Goal: Information Seeking & Learning: Learn about a topic

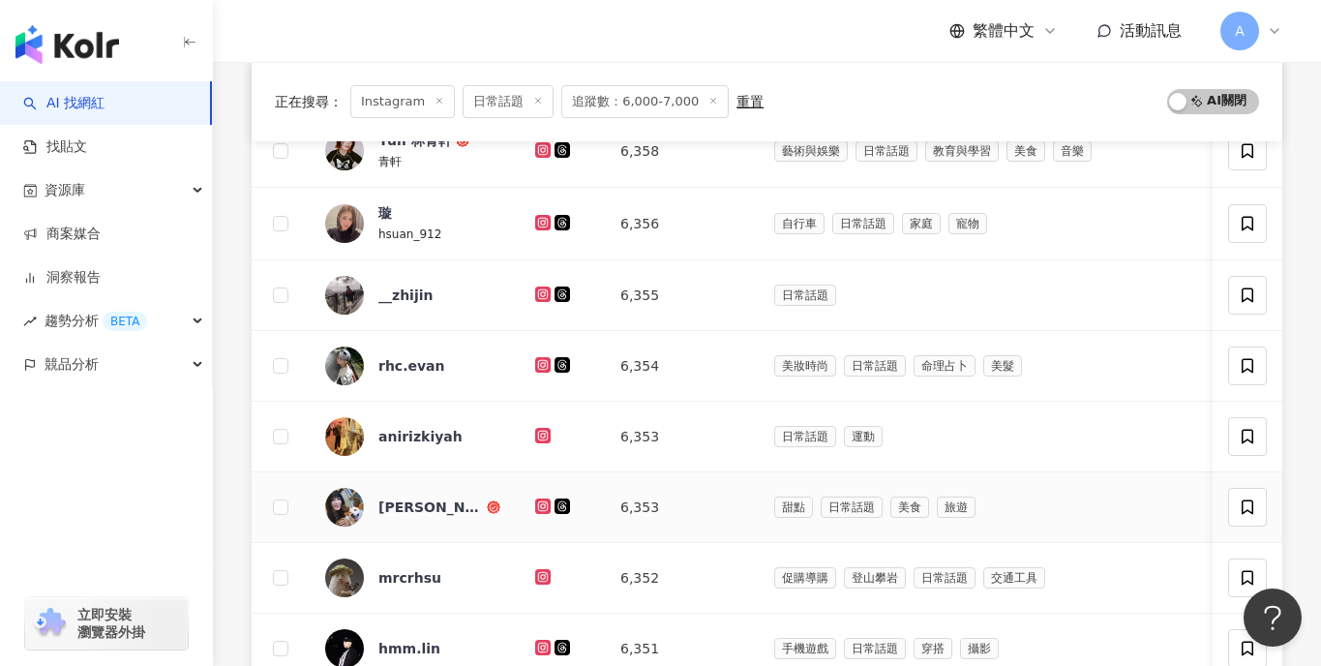
scroll to position [287, 0]
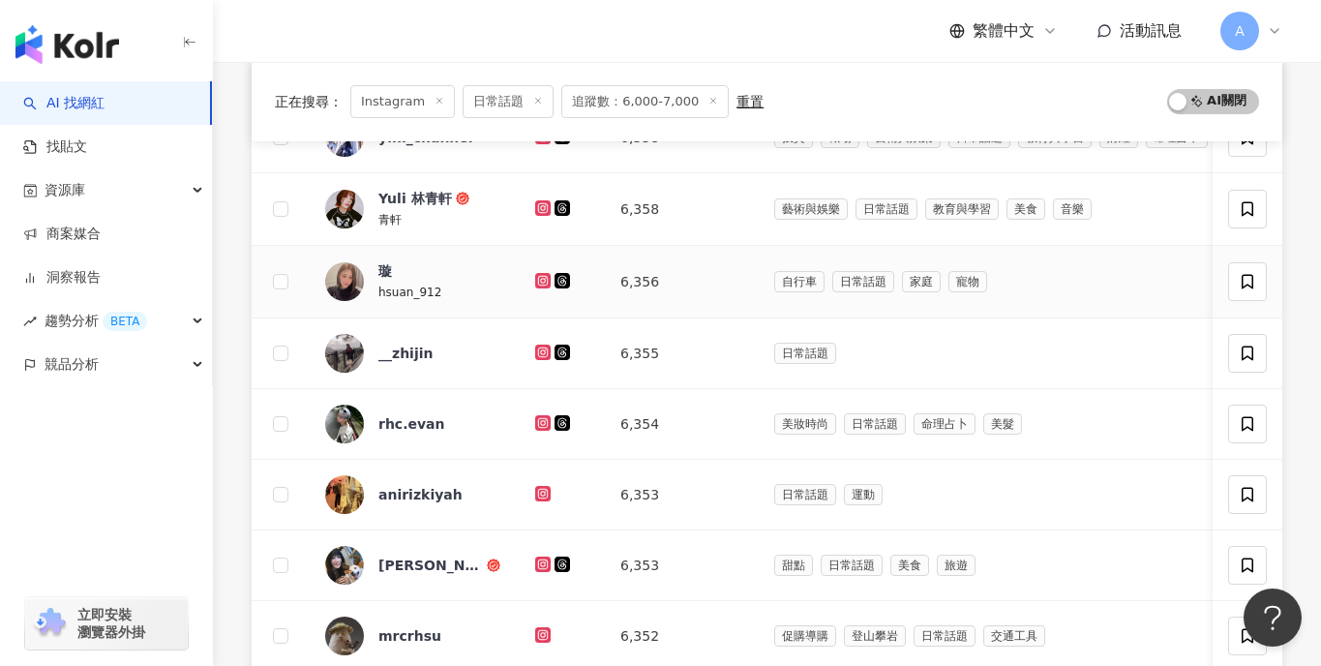
click at [541, 279] on icon at bounding box center [543, 281] width 13 height 12
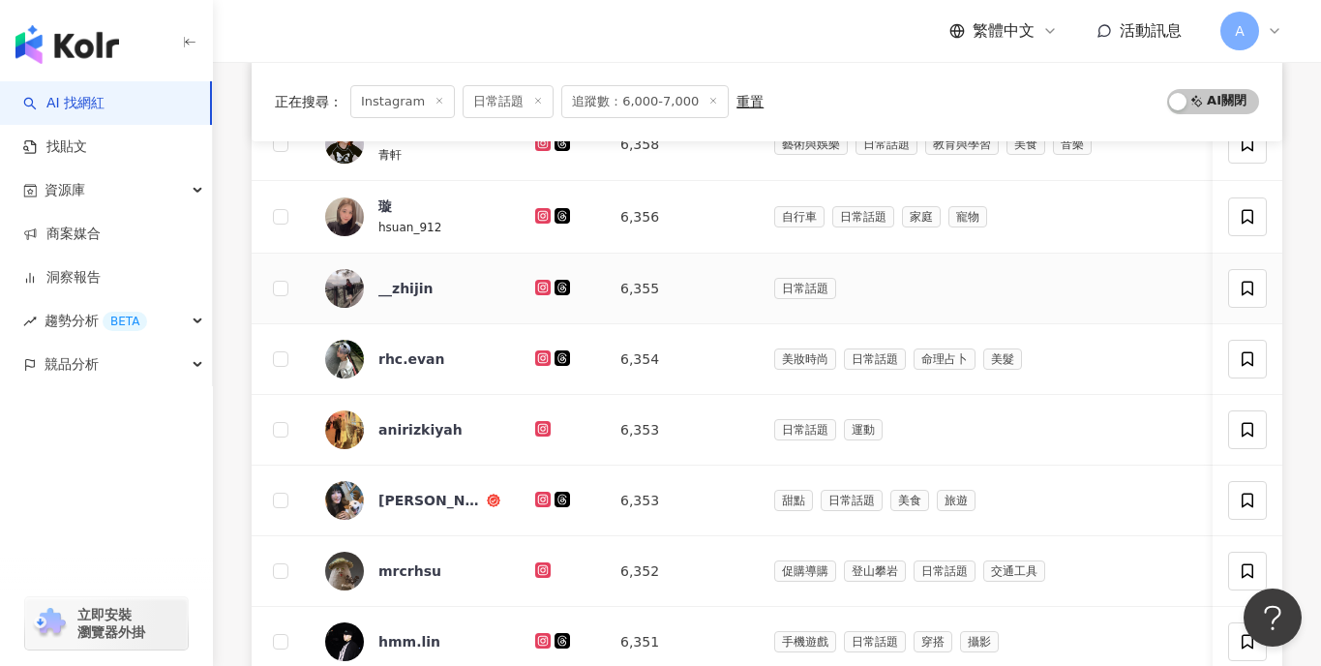
scroll to position [358, 0]
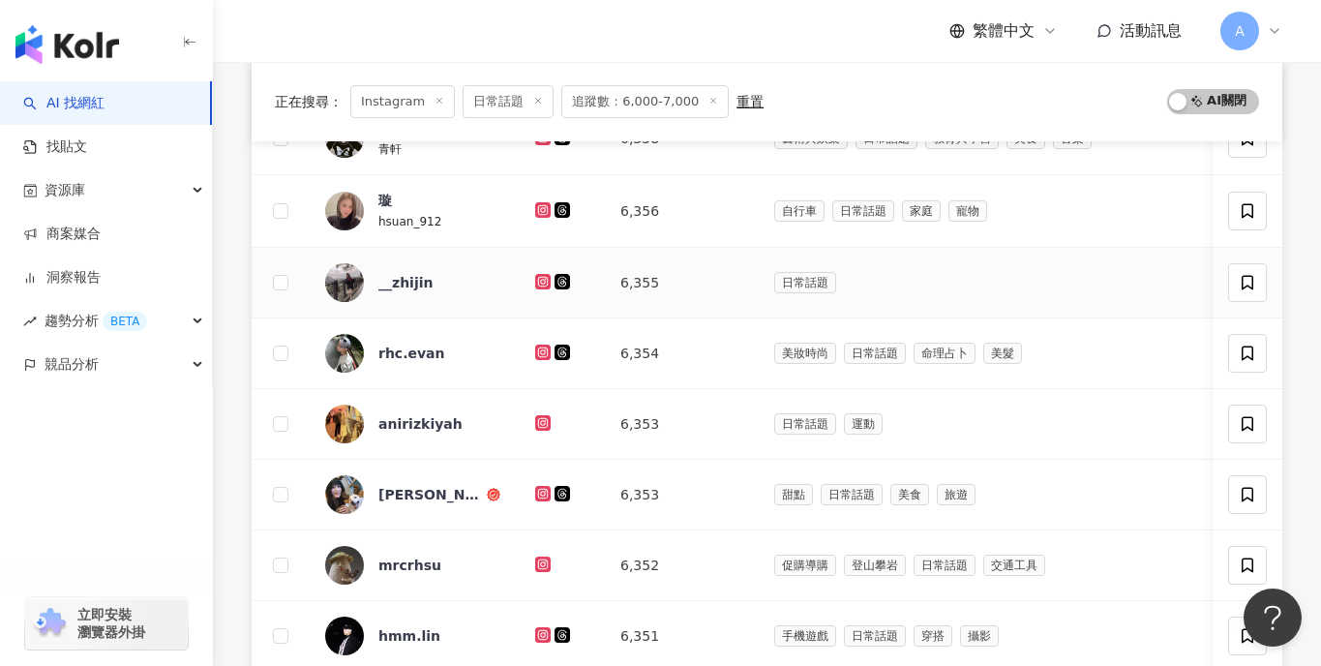
click at [535, 274] on icon at bounding box center [542, 281] width 15 height 15
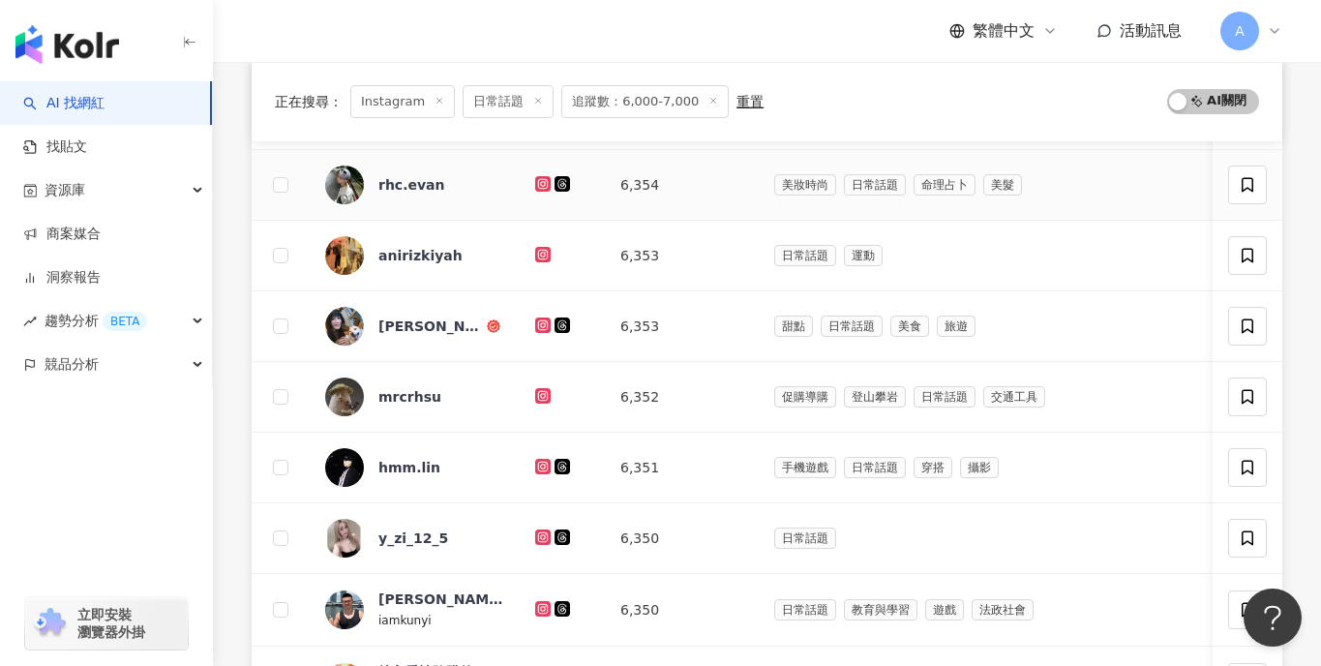
scroll to position [529, 0]
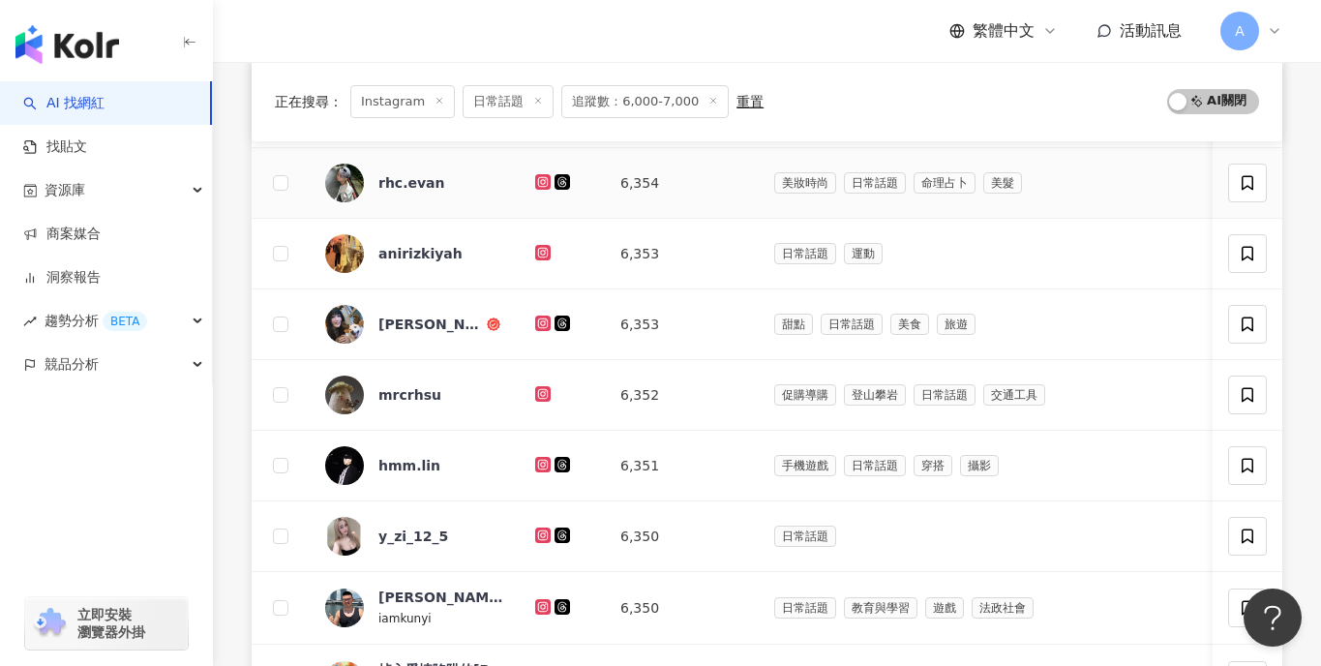
click at [546, 175] on icon at bounding box center [542, 181] width 15 height 15
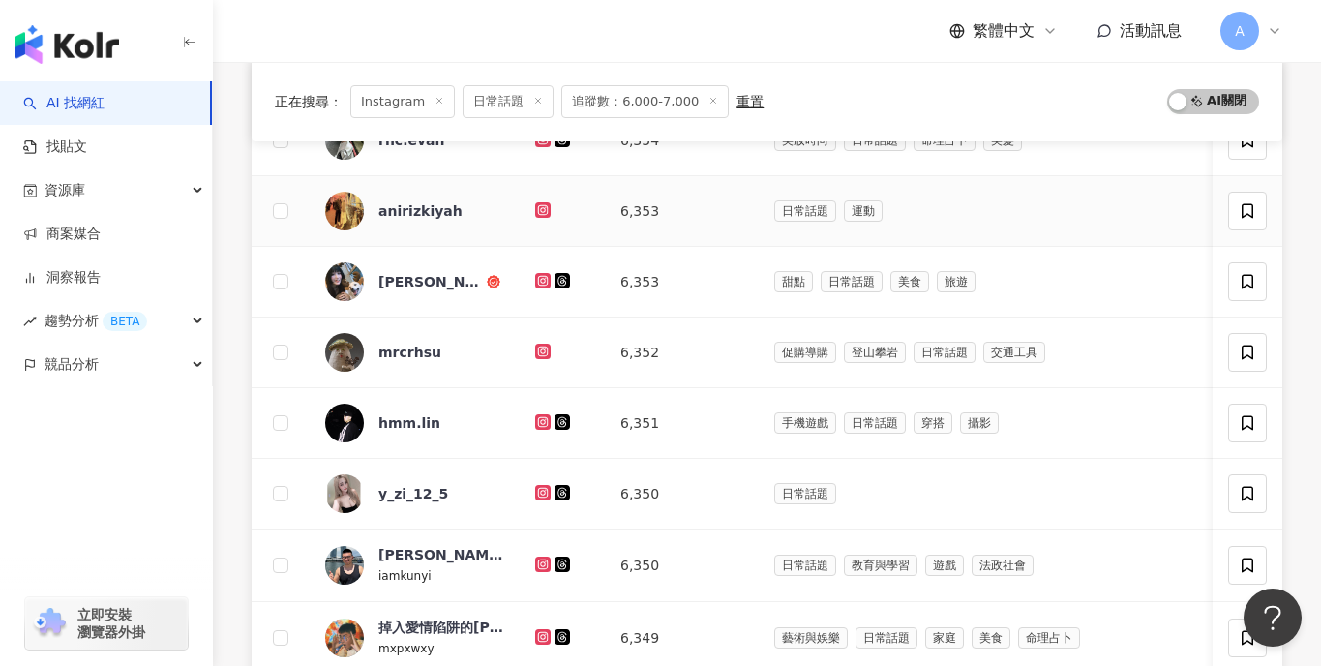
scroll to position [575, 0]
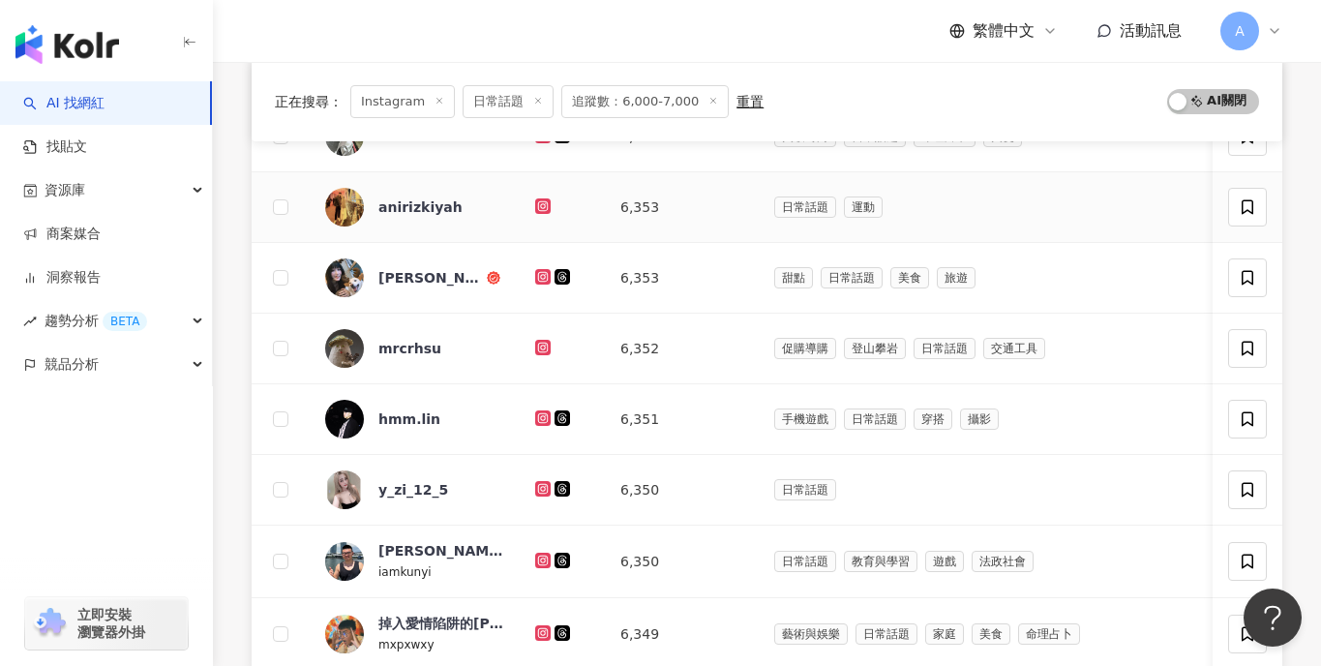
click at [550, 203] on icon at bounding box center [542, 205] width 15 height 15
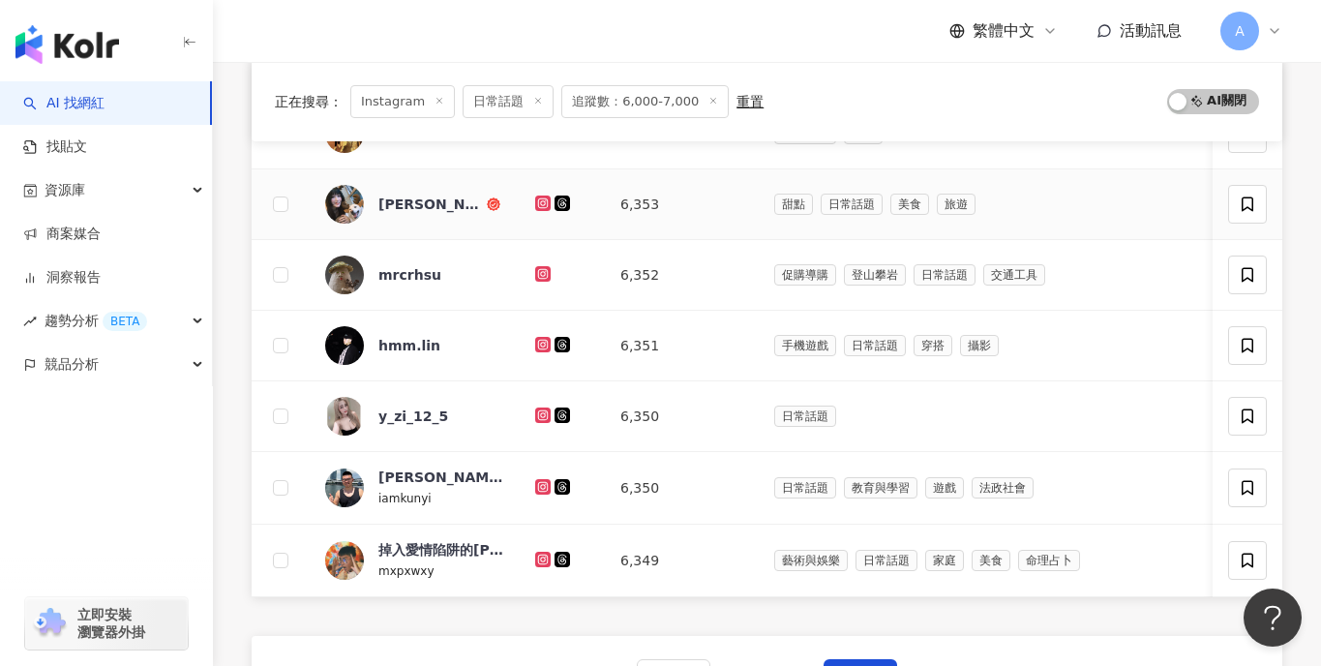
click at [541, 209] on icon at bounding box center [542, 203] width 15 height 15
click at [544, 265] on div at bounding box center [562, 274] width 54 height 21
click at [545, 269] on icon at bounding box center [543, 274] width 13 height 12
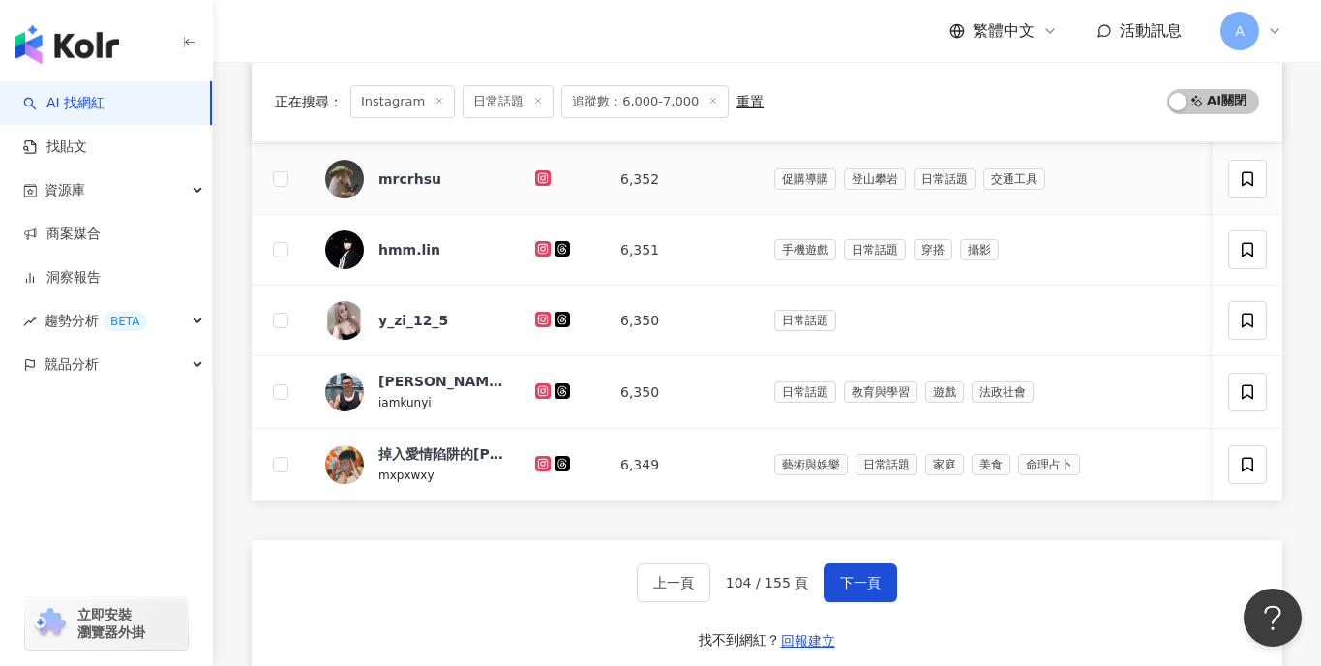
scroll to position [751, 0]
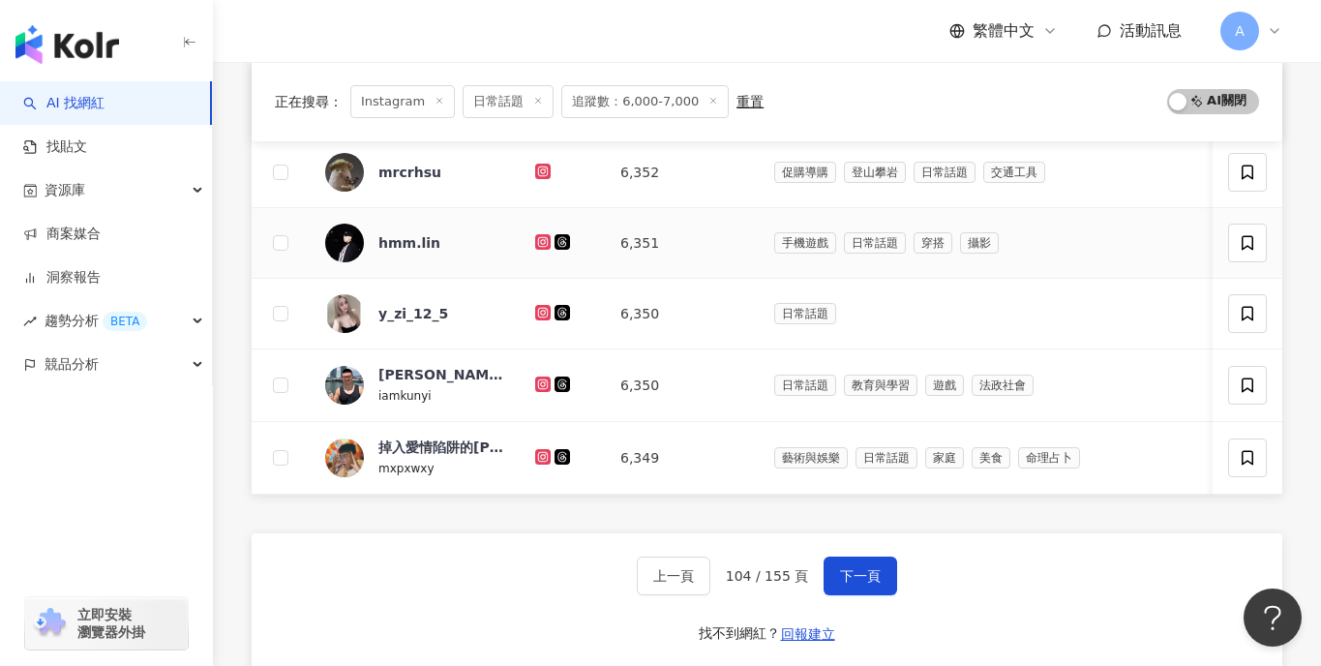
click at [535, 240] on icon at bounding box center [542, 241] width 15 height 15
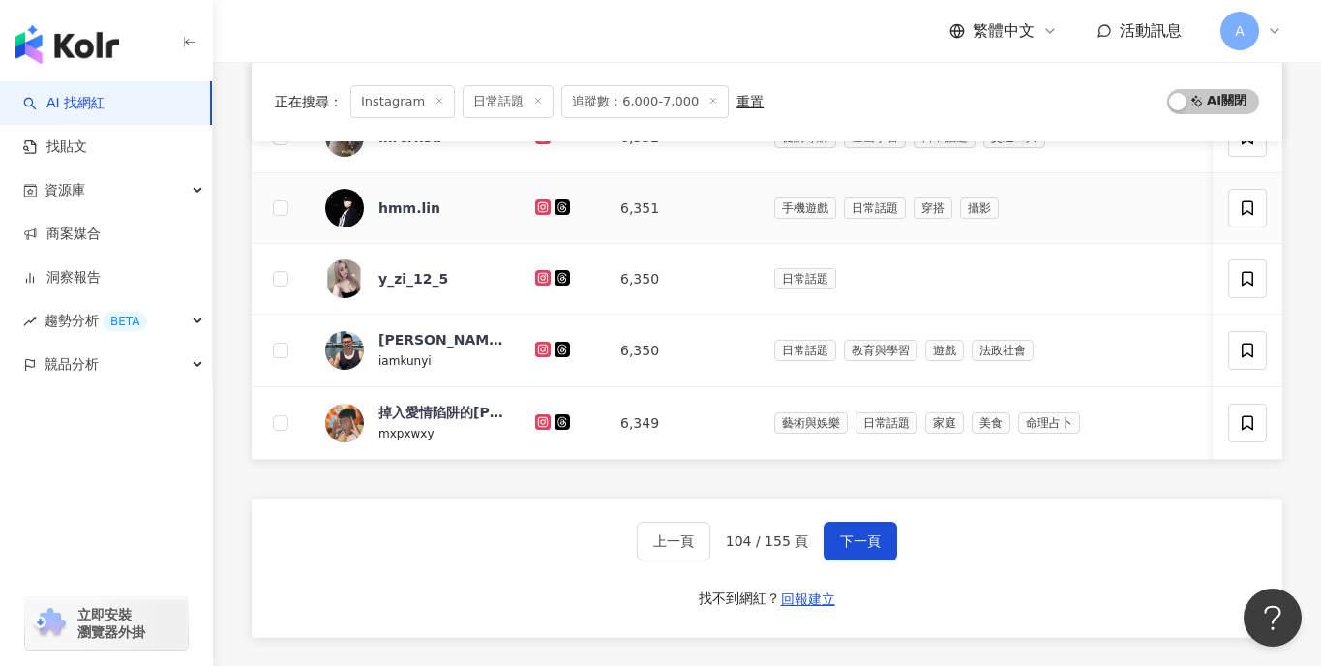
scroll to position [789, 0]
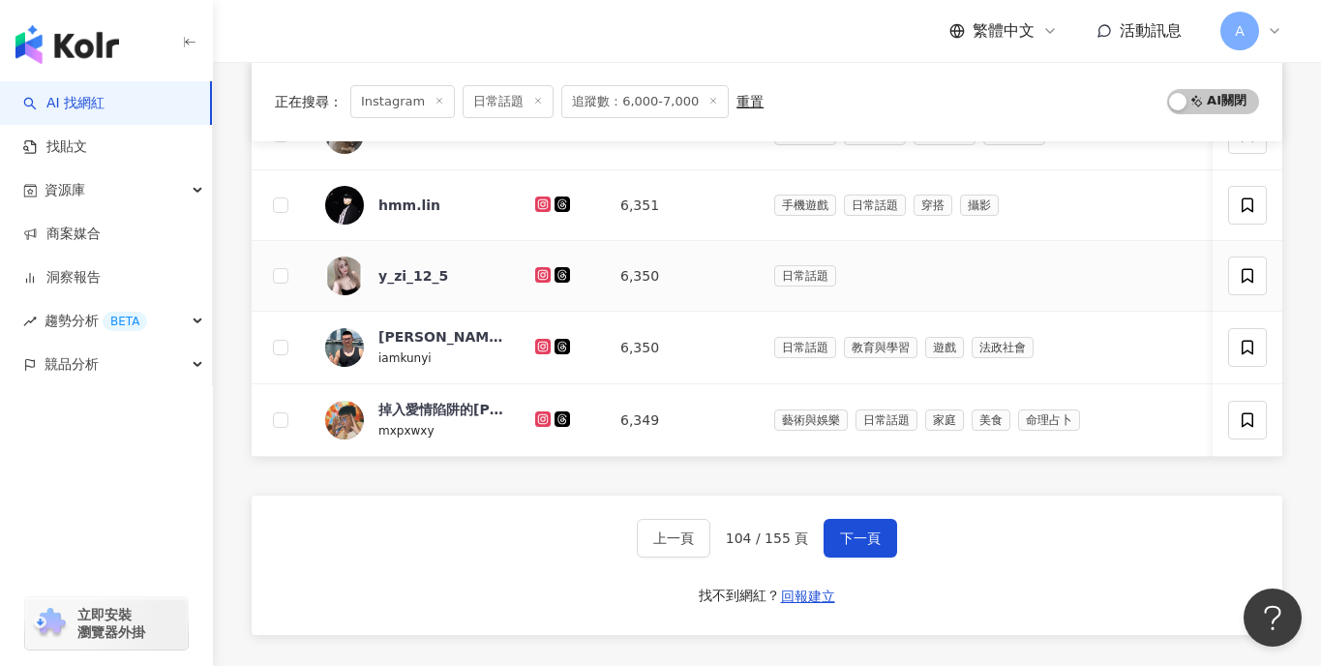
click at [533, 271] on td at bounding box center [562, 276] width 85 height 71
click at [541, 275] on icon at bounding box center [542, 274] width 3 height 3
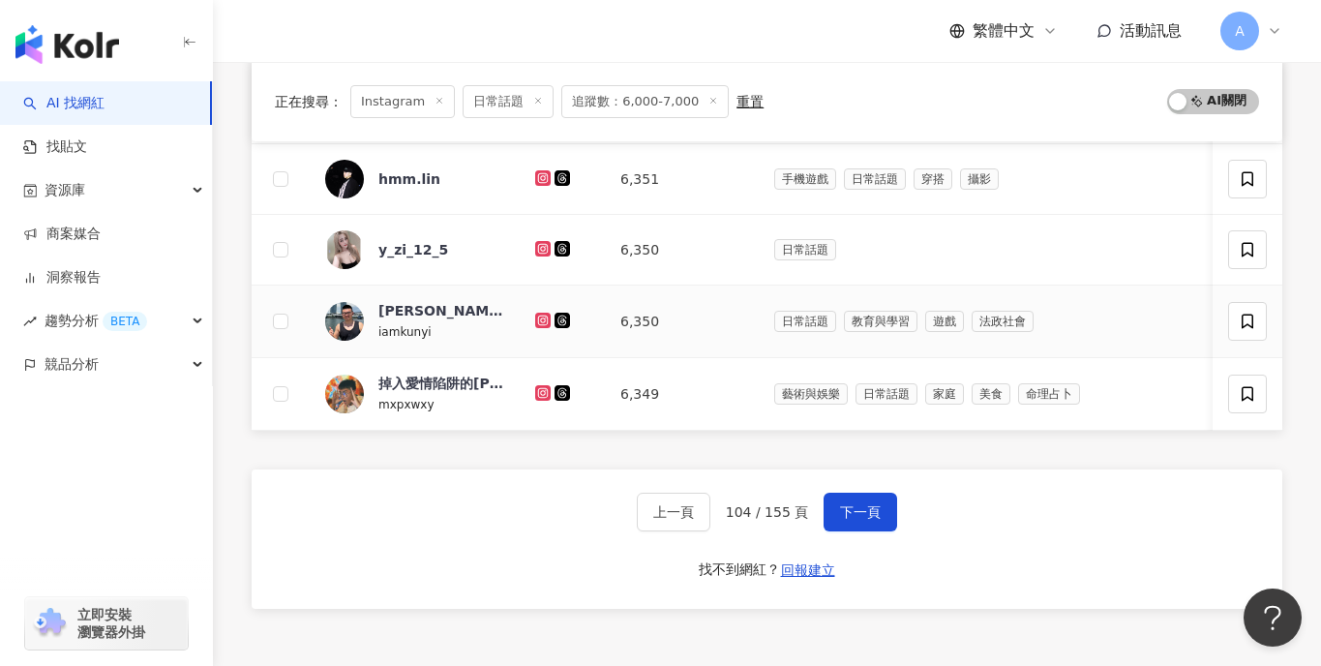
click at [545, 324] on icon at bounding box center [543, 321] width 13 height 12
click at [543, 390] on icon at bounding box center [543, 392] width 8 height 8
click at [867, 507] on span "下一頁" at bounding box center [860, 511] width 41 height 15
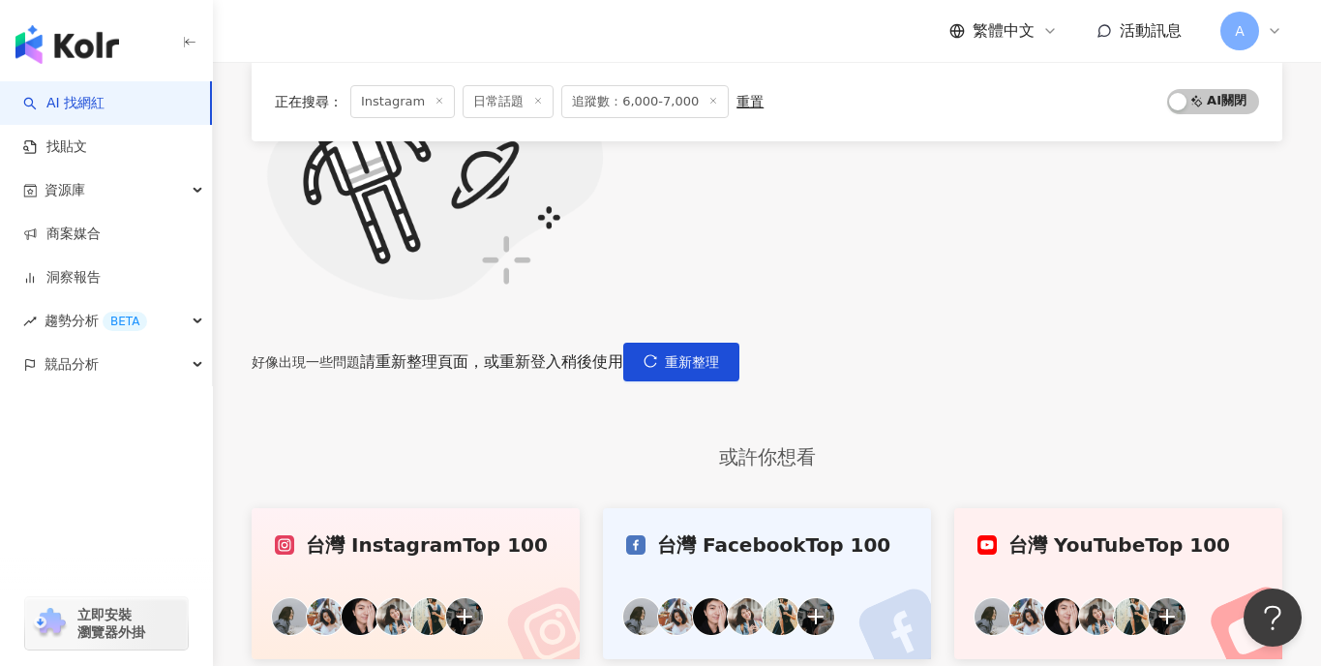
scroll to position [299, 0]
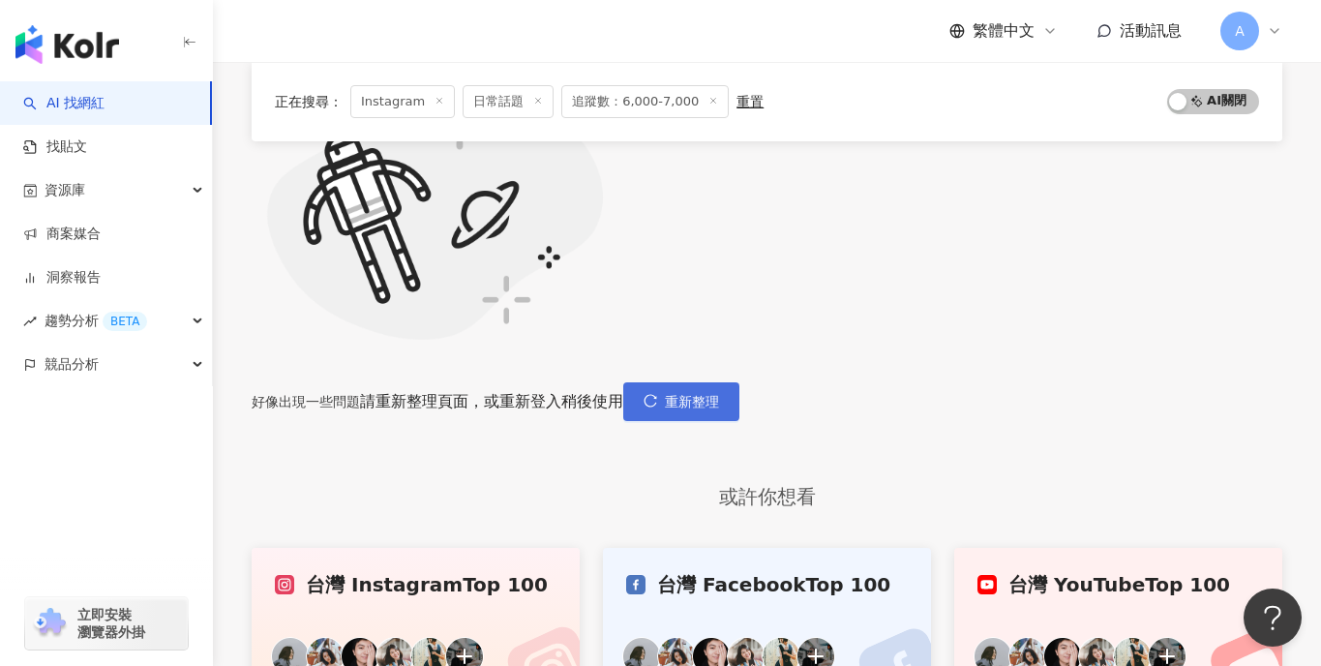
click at [740, 382] on button "重新整理" at bounding box center [681, 401] width 116 height 39
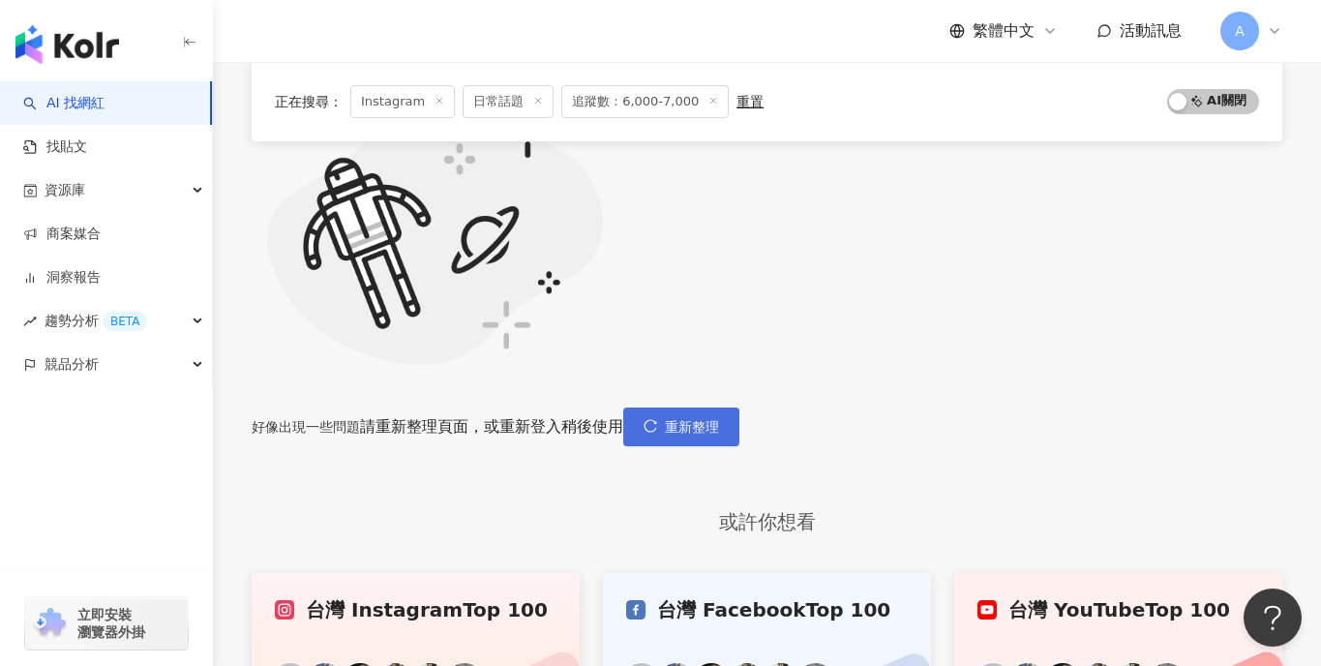
scroll to position [275, 0]
click at [890, 383] on div "好像出現一些問題 請重新整理頁面，或重新登入稍後使用 重新整理" at bounding box center [767, 253] width 1031 height 383
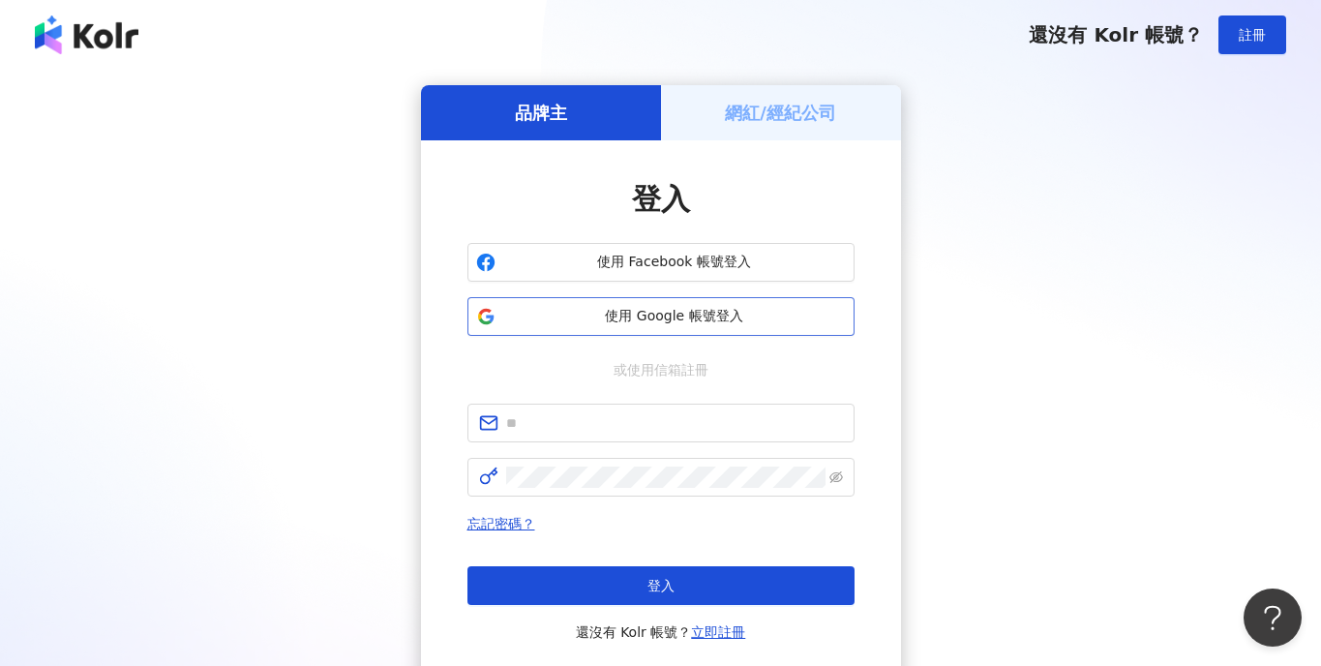
click at [546, 325] on span "使用 Google 帳號登入" at bounding box center [674, 316] width 343 height 19
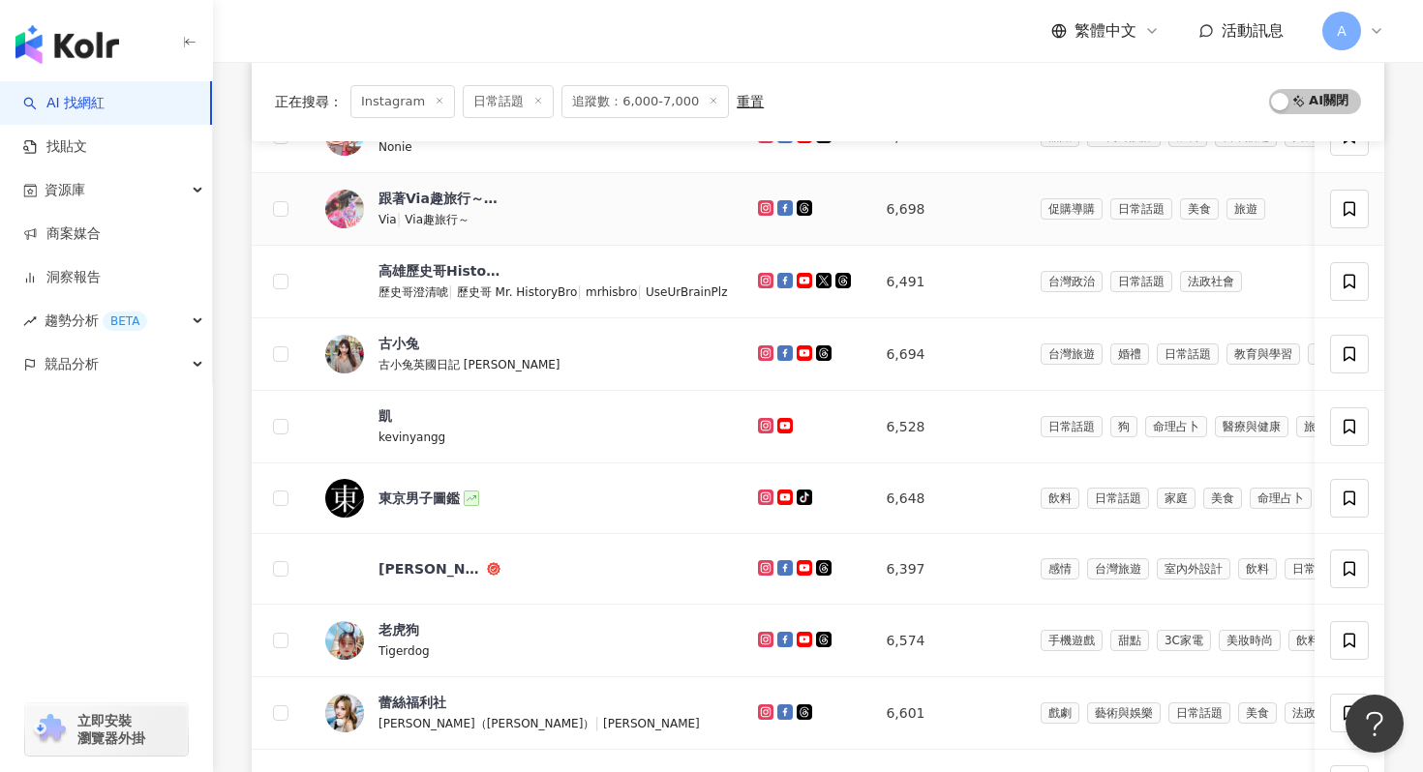
scroll to position [1141, 0]
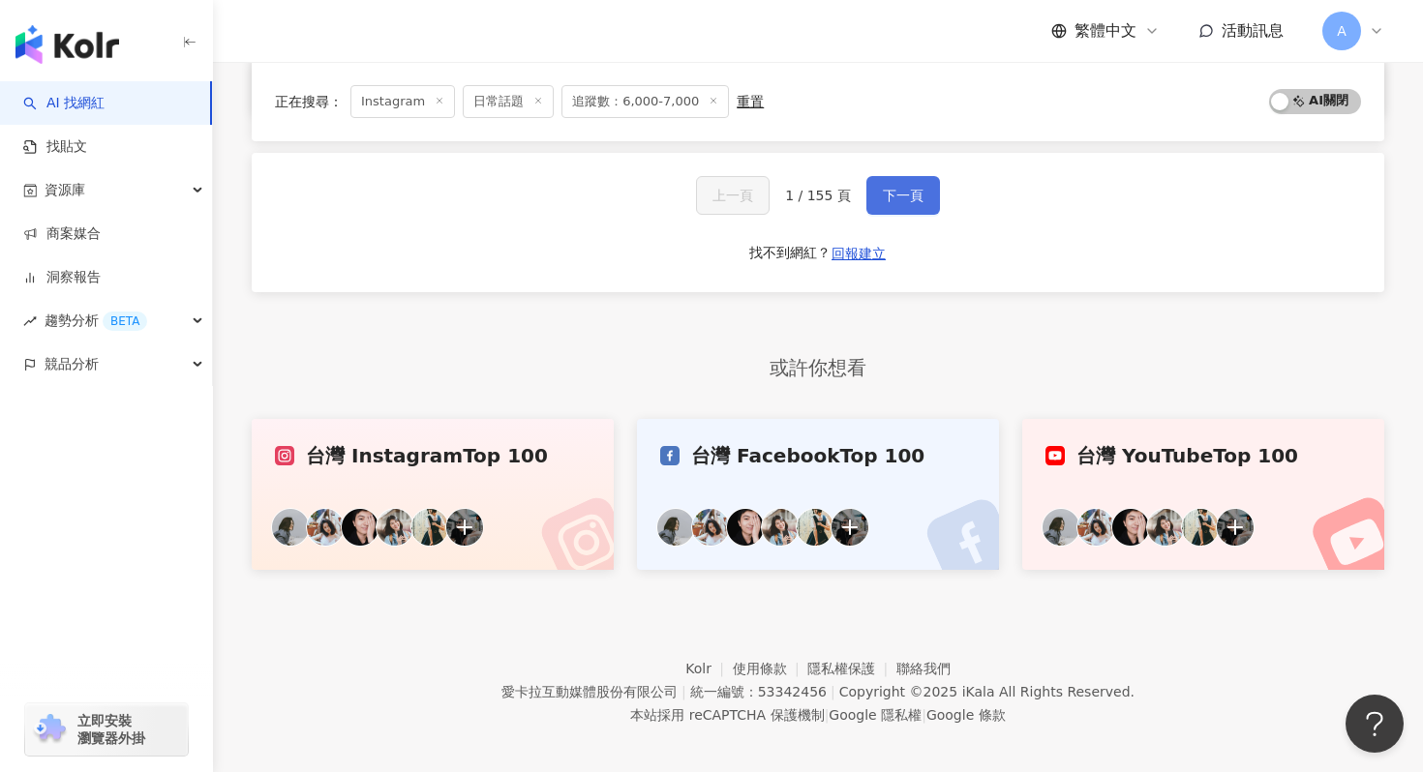
click at [894, 188] on span "下一頁" at bounding box center [903, 195] width 41 height 15
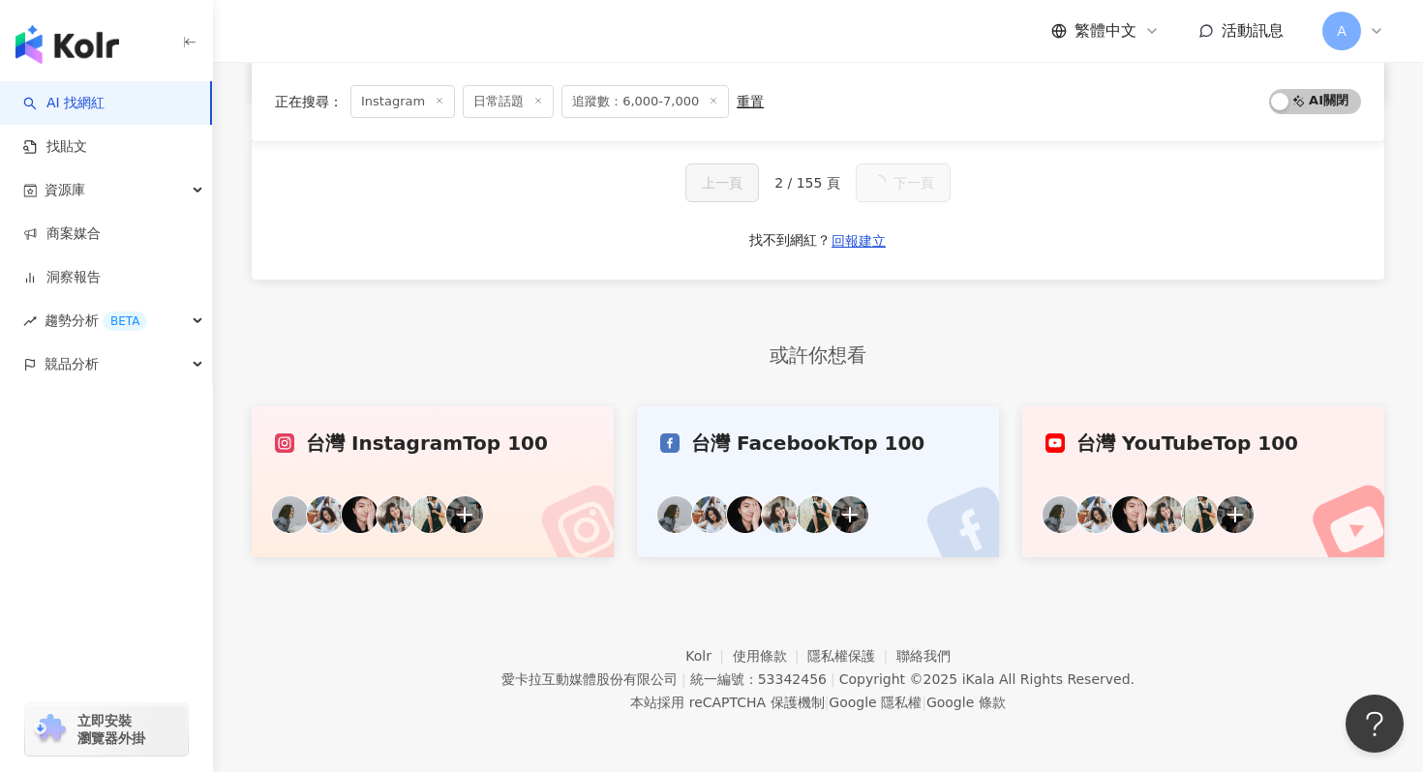
scroll to position [469, 0]
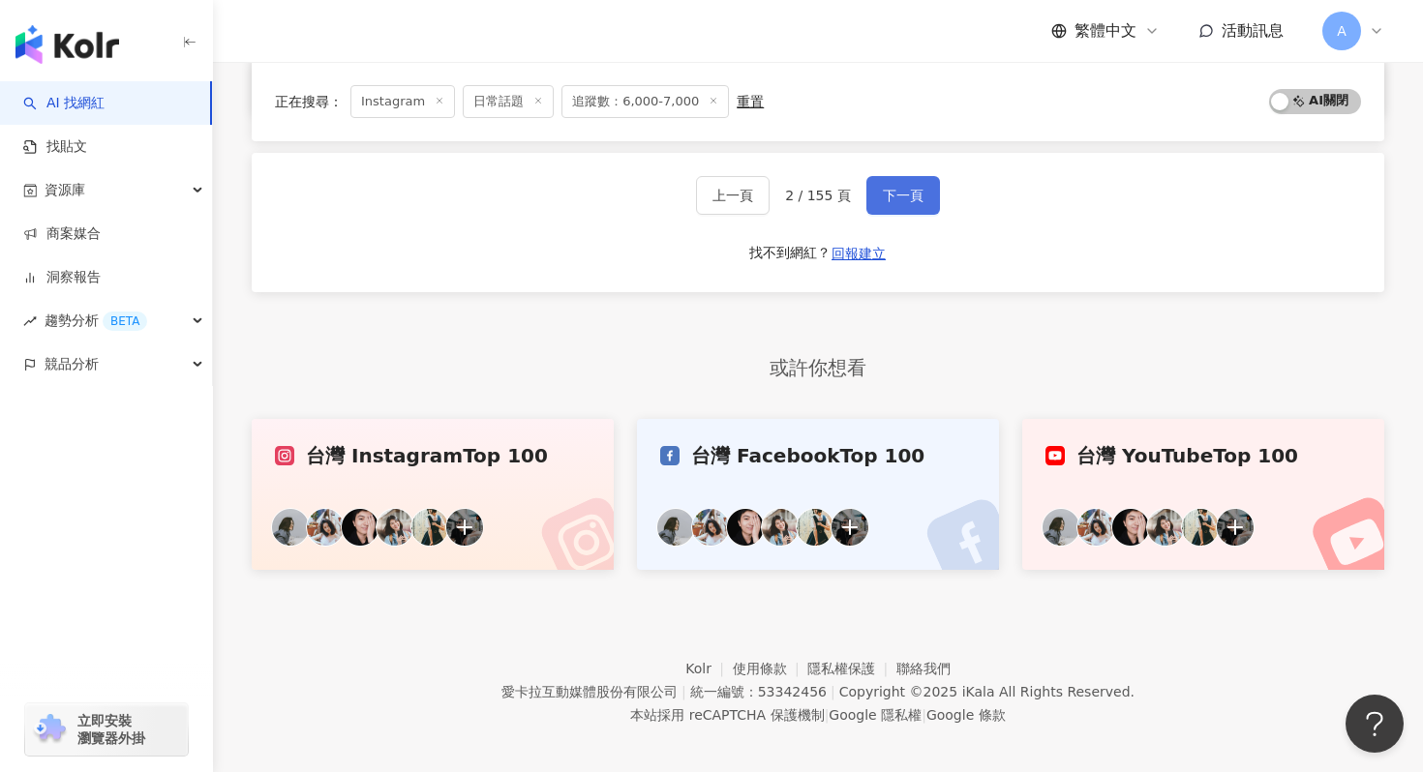
click at [894, 188] on span "下一頁" at bounding box center [903, 195] width 41 height 15
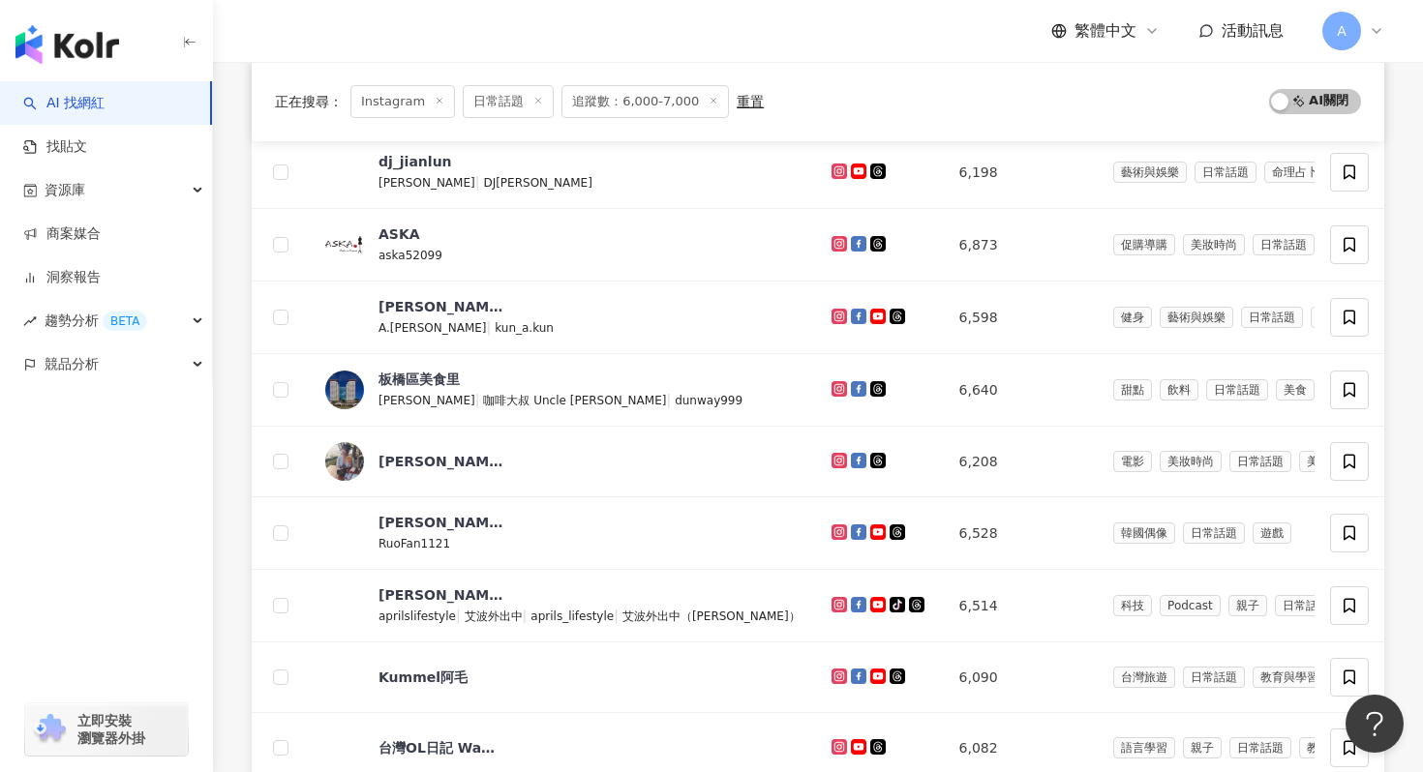
scroll to position [1141, 0]
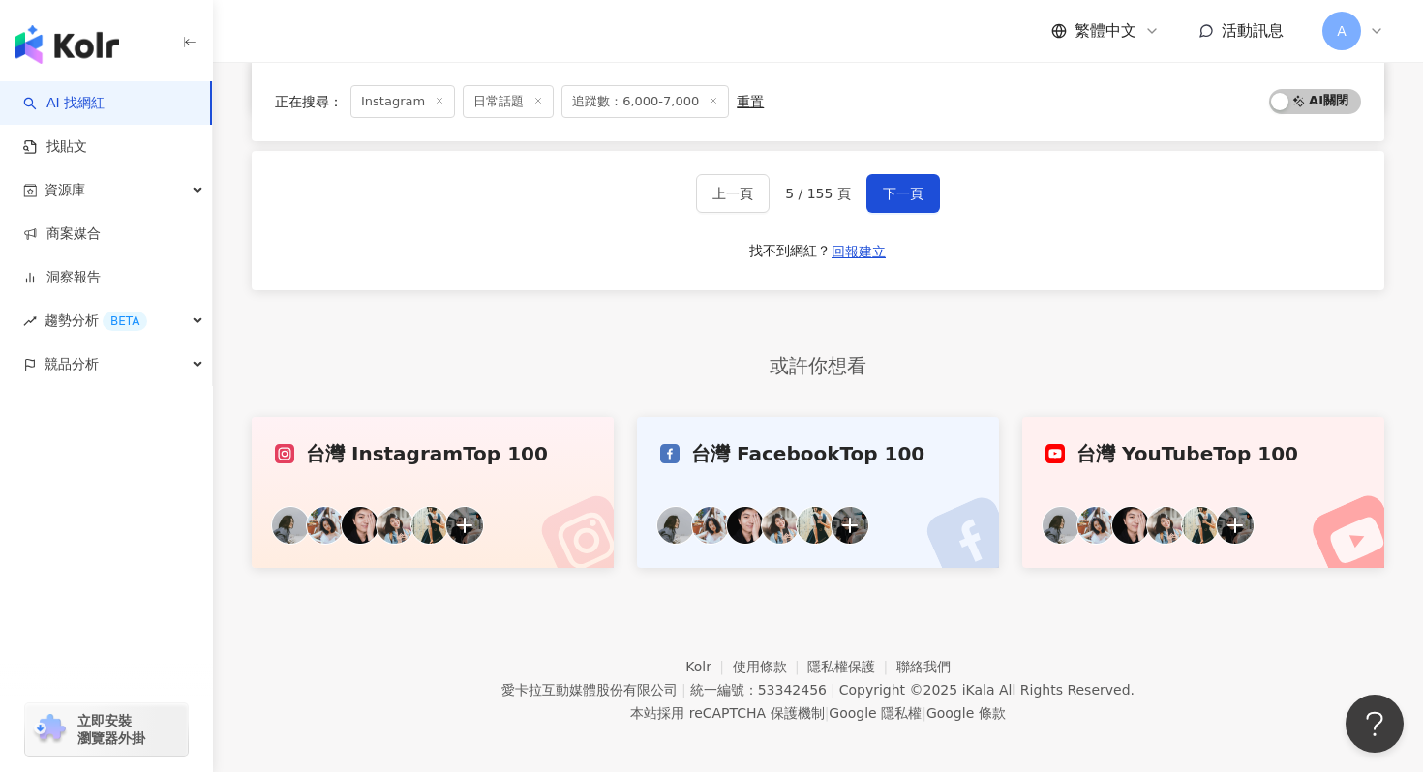
click at [657, 102] on span "追蹤數：6,000-7,000" at bounding box center [644, 101] width 167 height 33
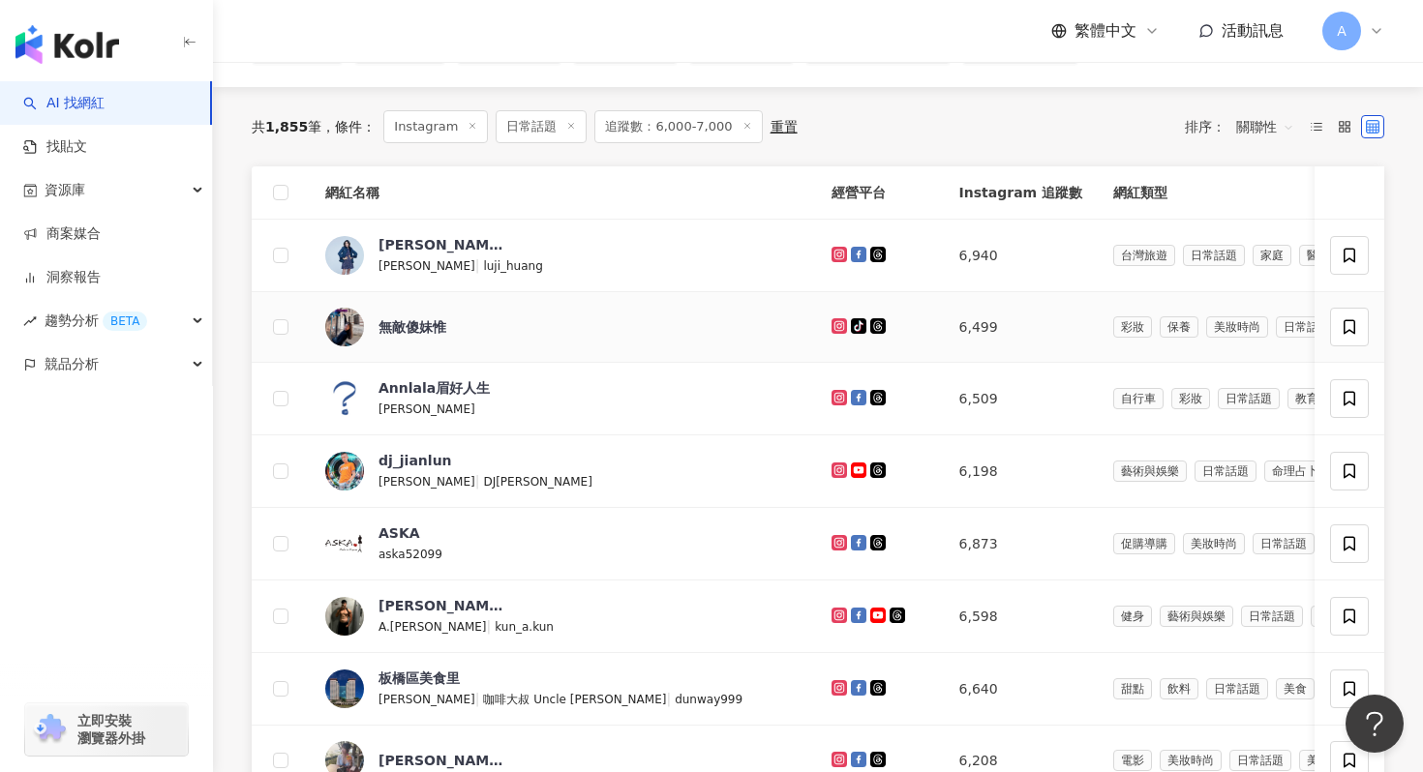
scroll to position [0, 0]
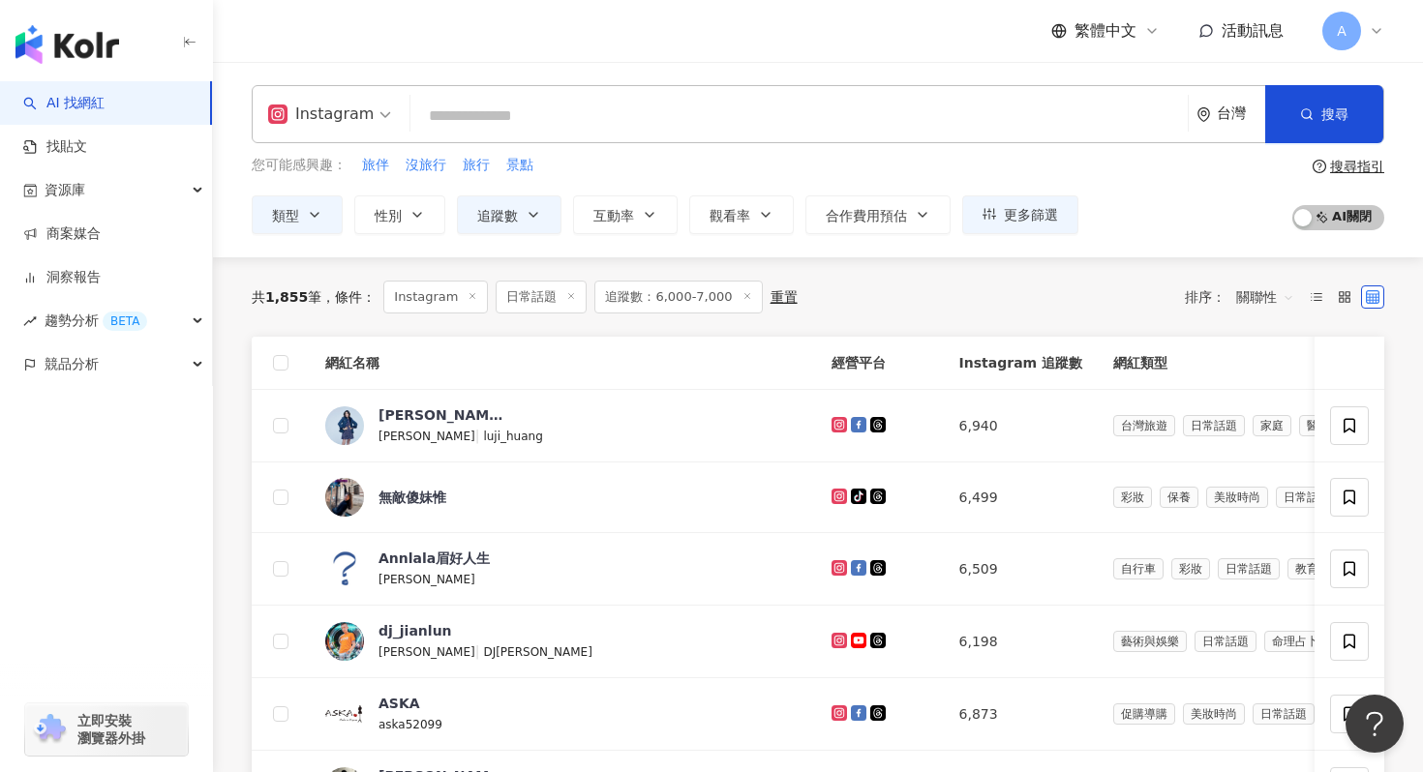
click at [635, 306] on span "追蹤數：6,000-7,000" at bounding box center [677, 297] width 167 height 33
click at [504, 224] on button "追蹤數" at bounding box center [509, 215] width 105 height 39
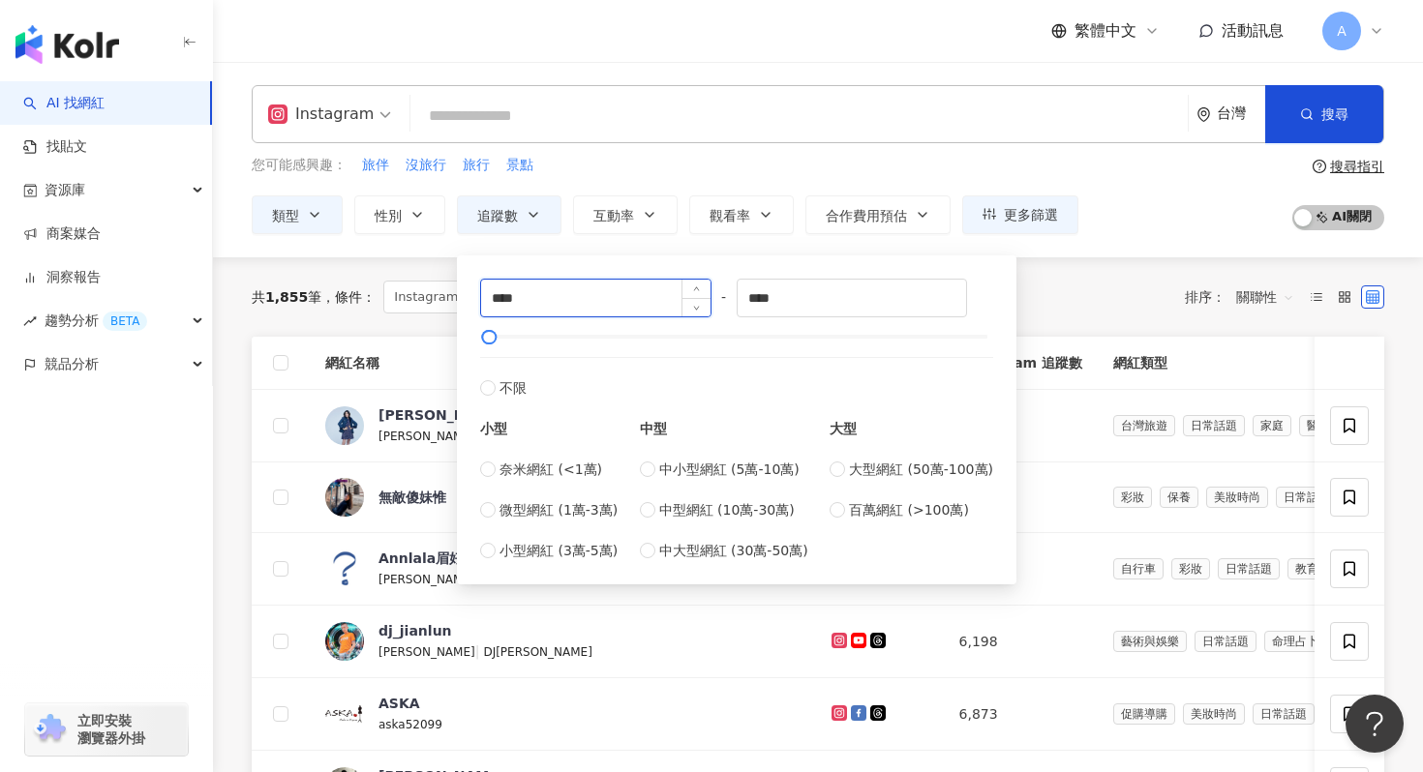
click at [499, 303] on input "****" at bounding box center [595, 298] width 229 height 37
type input "****"
click at [764, 295] on input "****" at bounding box center [852, 298] width 229 height 37
type input "****"
click at [1144, 306] on div "共 1,855 筆 條件 ： Instagram 日常話題 追蹤數：6,000-7,000 重置 排序： 關聯性" at bounding box center [818, 297] width 1133 height 33
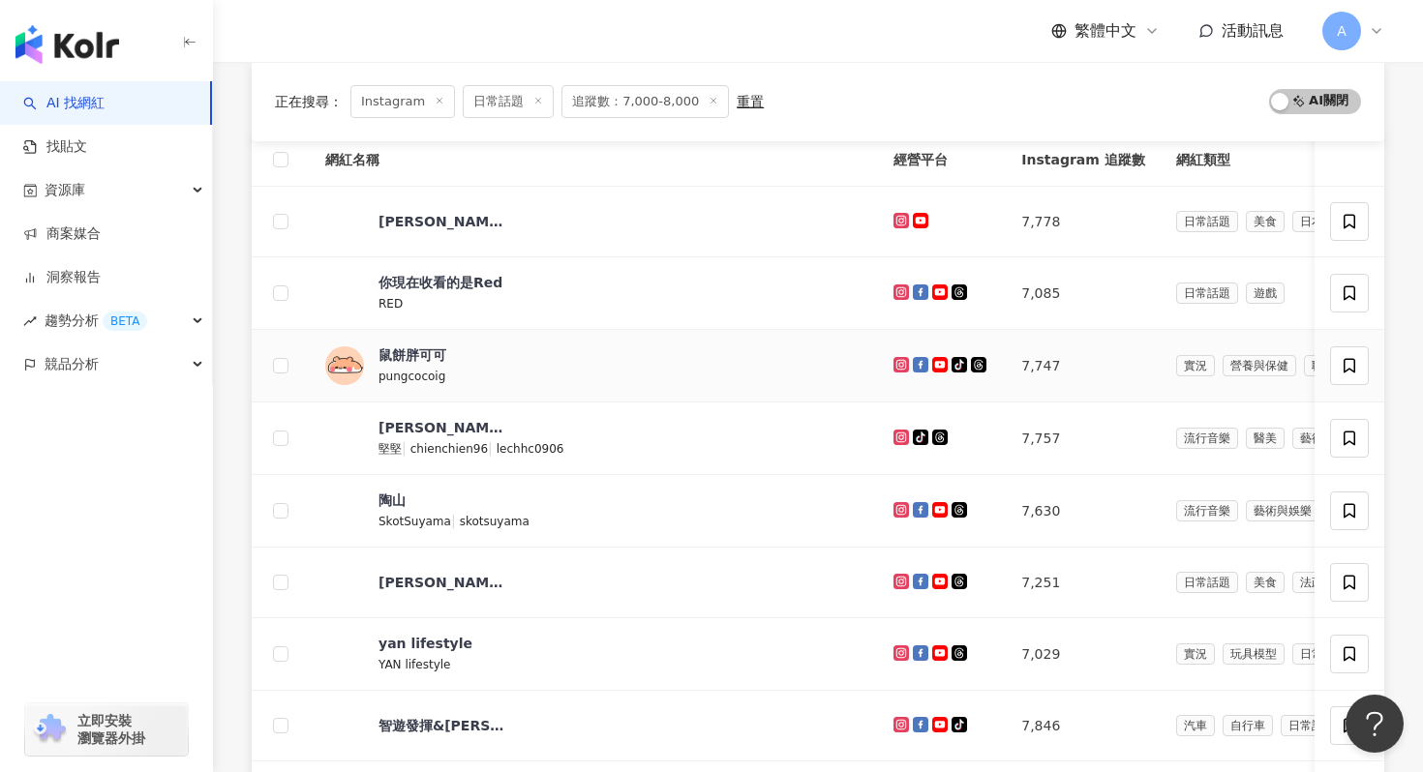
scroll to position [207, 0]
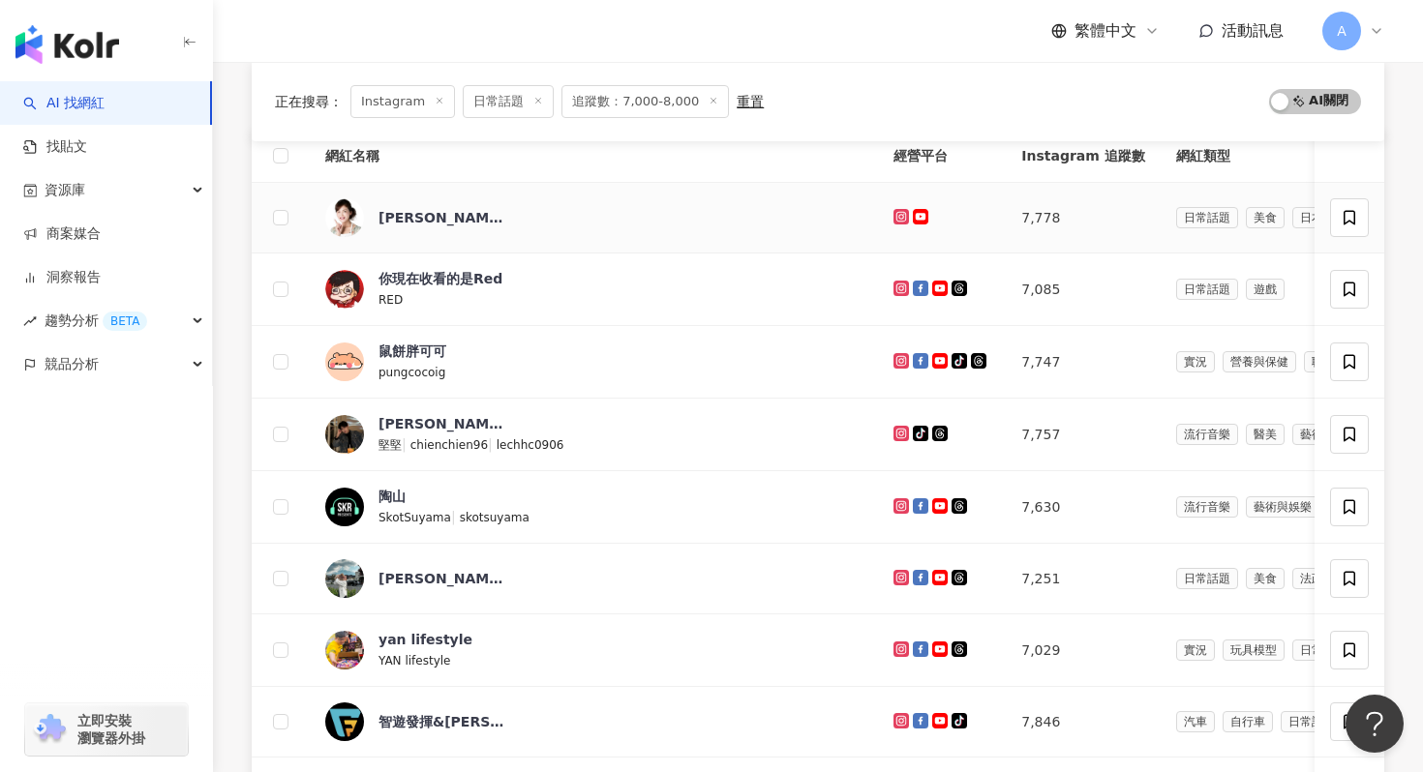
click at [897, 213] on icon at bounding box center [901, 216] width 8 height 8
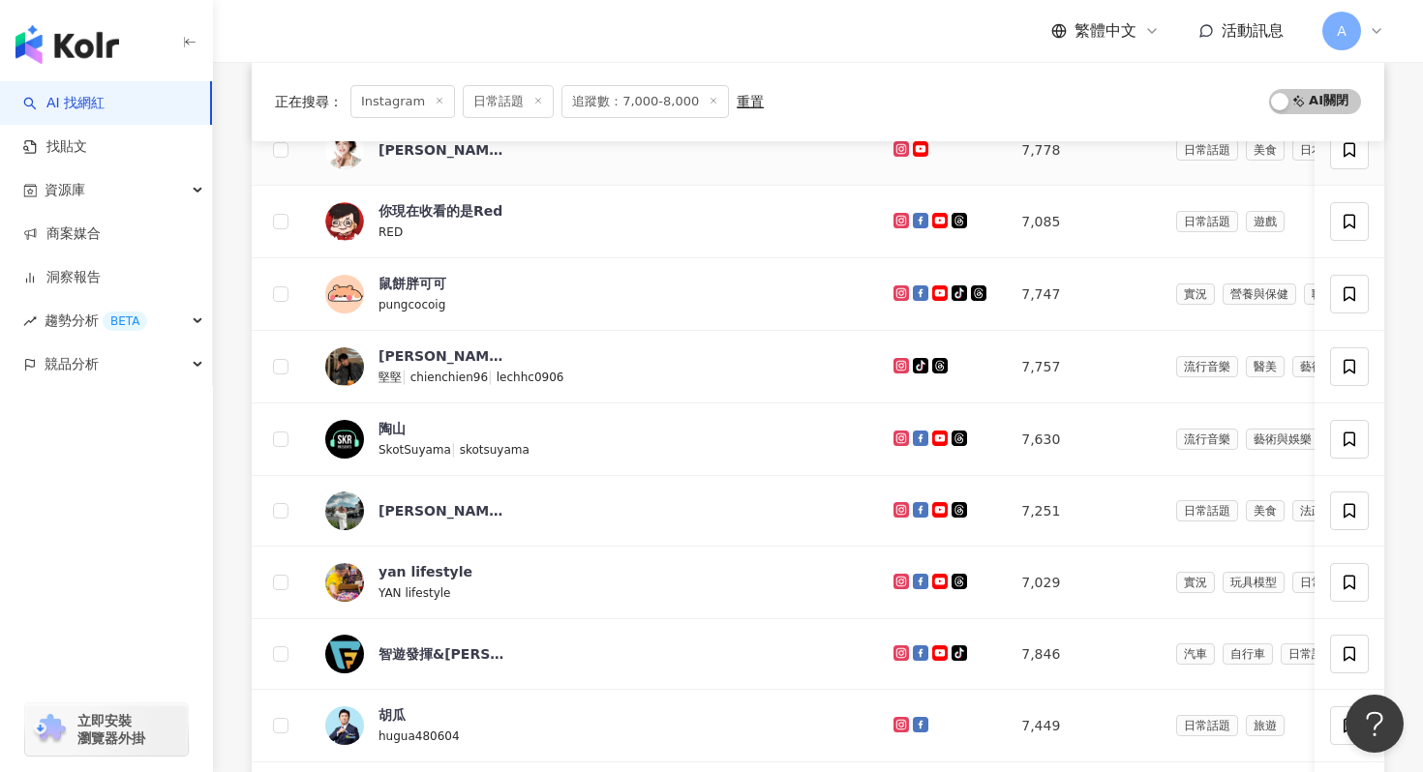
scroll to position [286, 0]
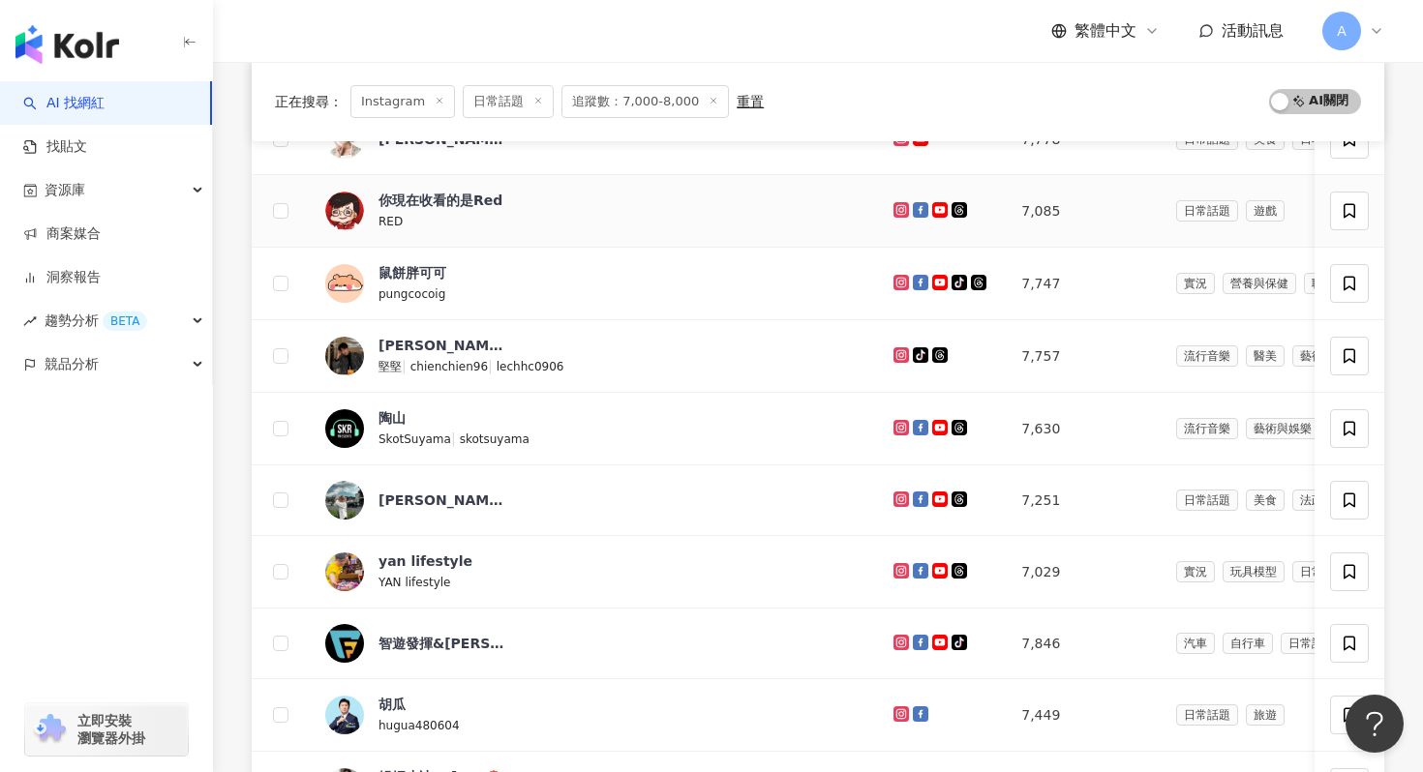
click at [878, 210] on td at bounding box center [942, 211] width 128 height 73
click at [893, 211] on icon at bounding box center [900, 209] width 15 height 15
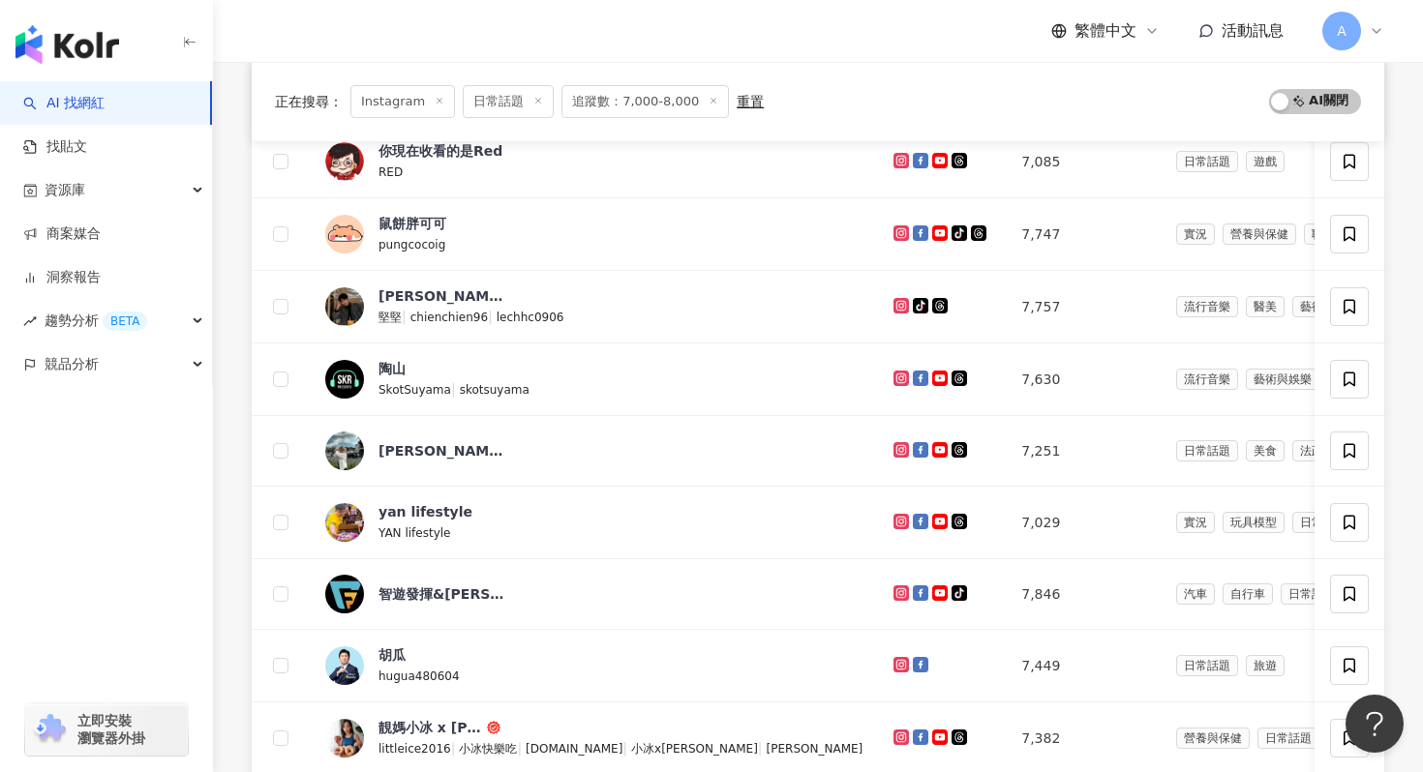
scroll to position [347, 0]
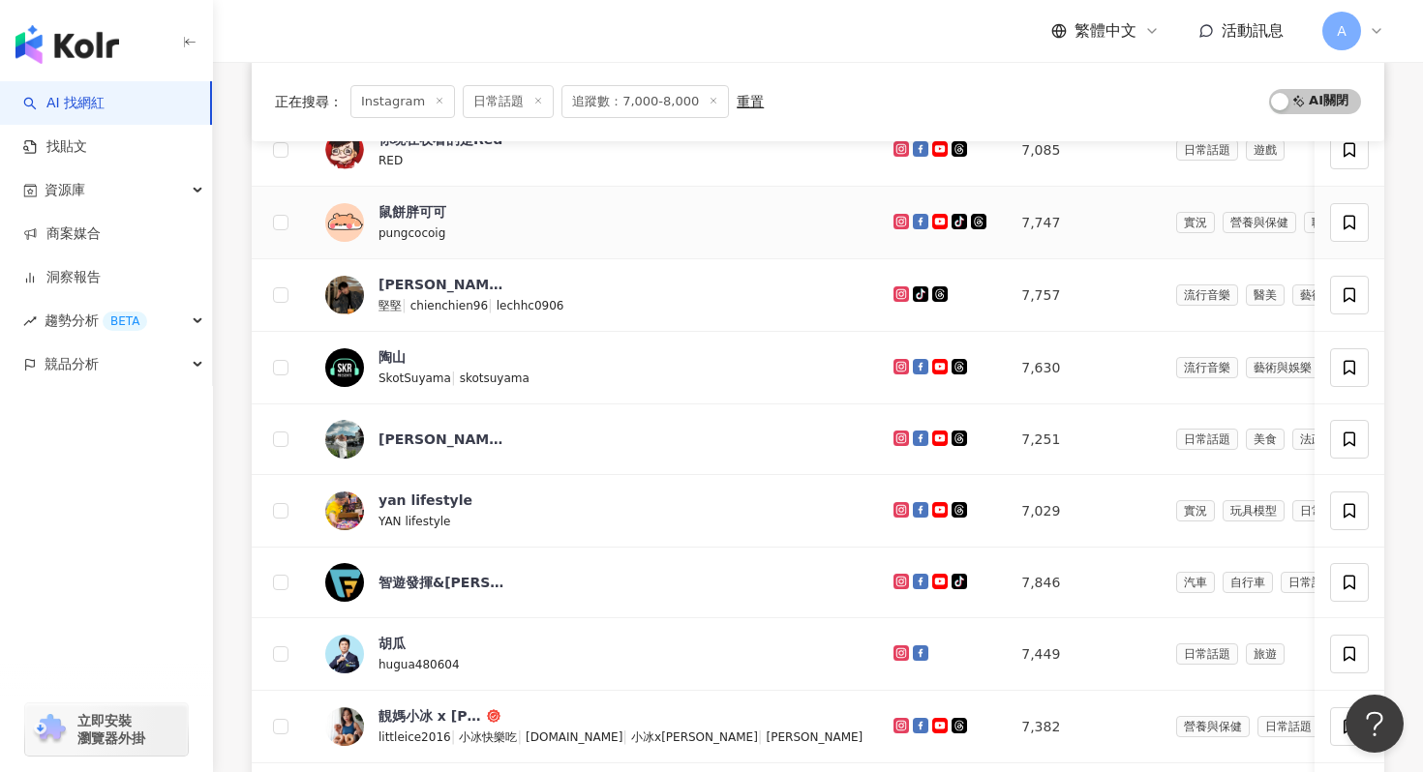
click at [893, 213] on div at bounding box center [941, 222] width 97 height 21
click at [893, 227] on icon at bounding box center [900, 221] width 15 height 15
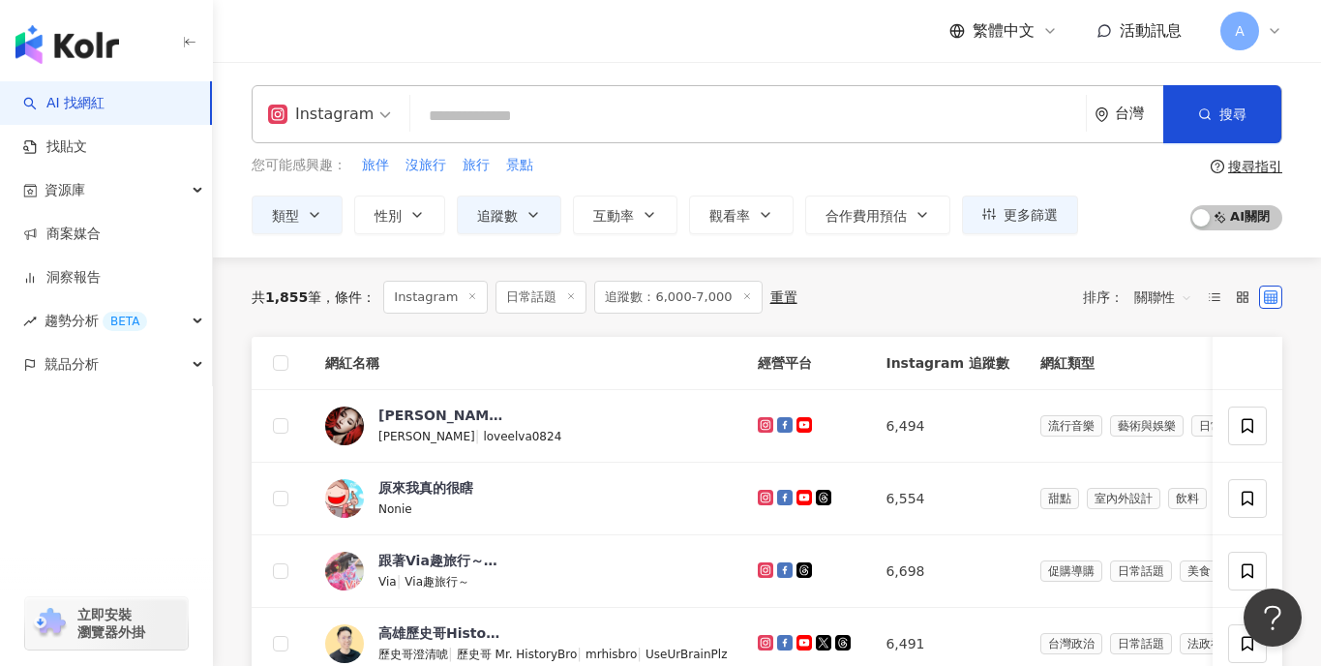
click at [658, 295] on span "追蹤數：6,000-7,000" at bounding box center [677, 297] width 167 height 33
click at [526, 221] on icon "button" at bounding box center [533, 214] width 15 height 15
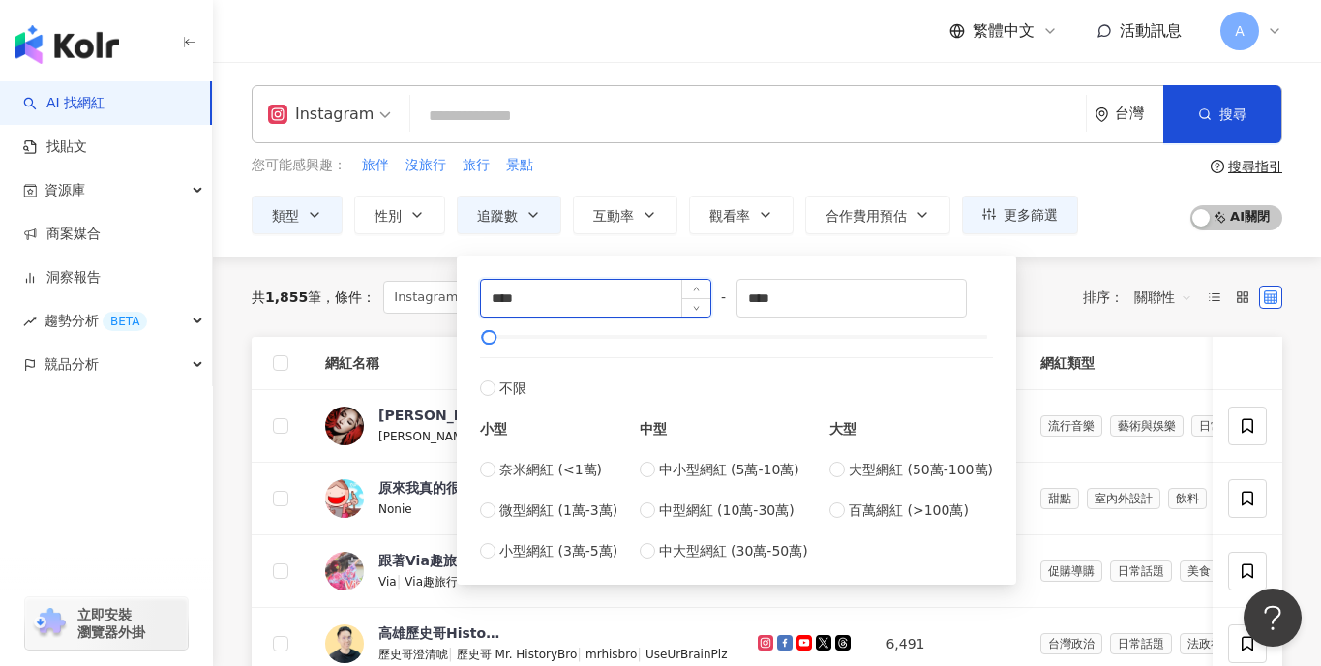
click at [504, 306] on input "****" at bounding box center [595, 298] width 229 height 37
click at [501, 303] on input "****" at bounding box center [595, 298] width 229 height 37
type input "****"
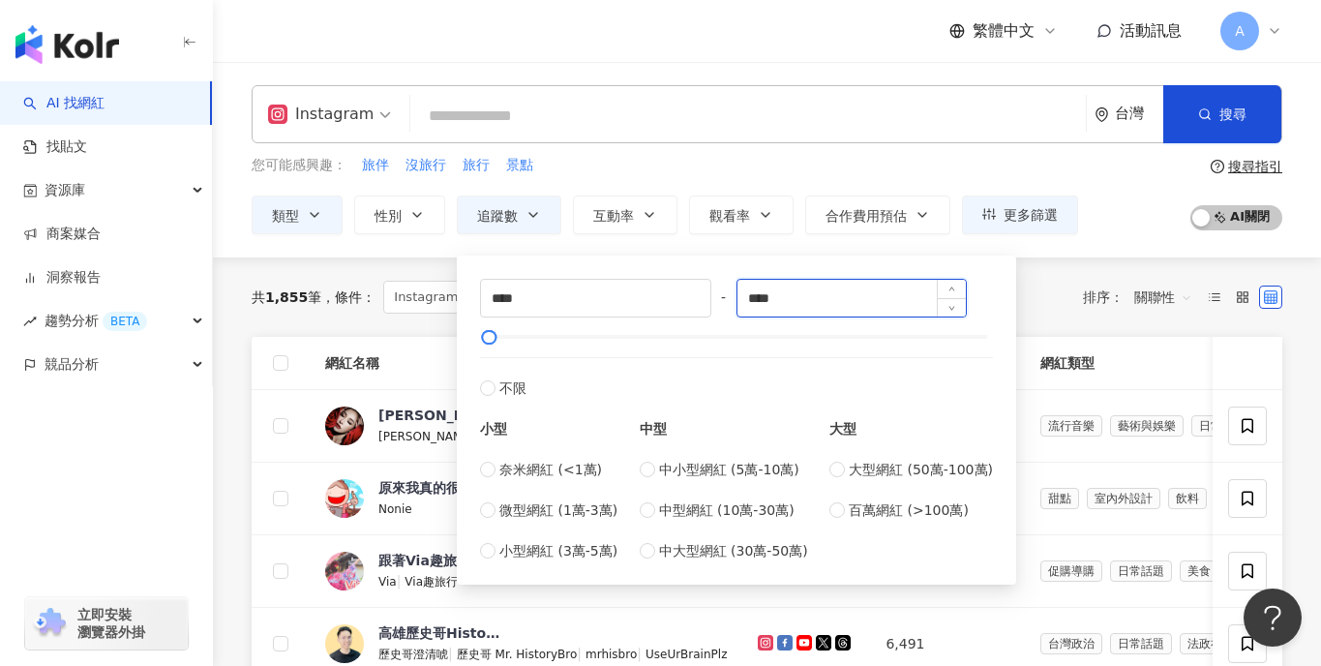
click at [758, 304] on input "****" at bounding box center [852, 298] width 229 height 37
type input "****"
click at [1082, 299] on div "共 1,855 筆 條件 ： Instagram 日常話題 追蹤數：6,000-7,000 重置 排序： 關聯性" at bounding box center [767, 297] width 1031 height 33
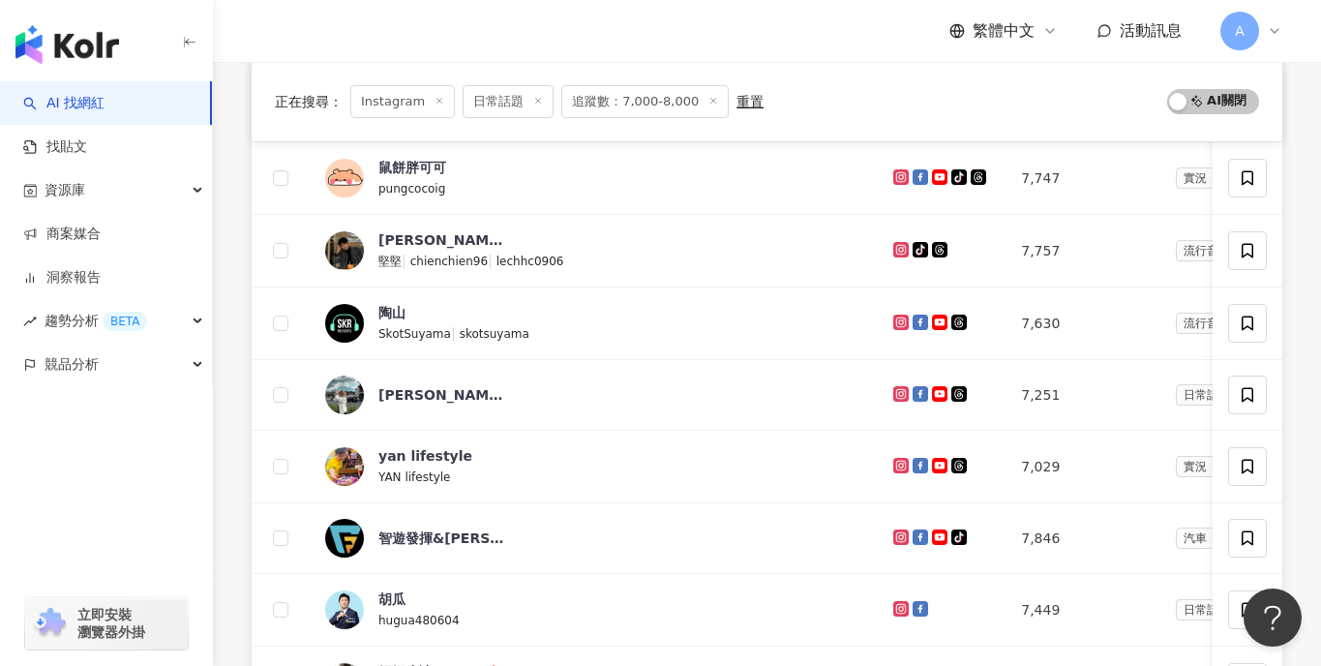
scroll to position [411, 0]
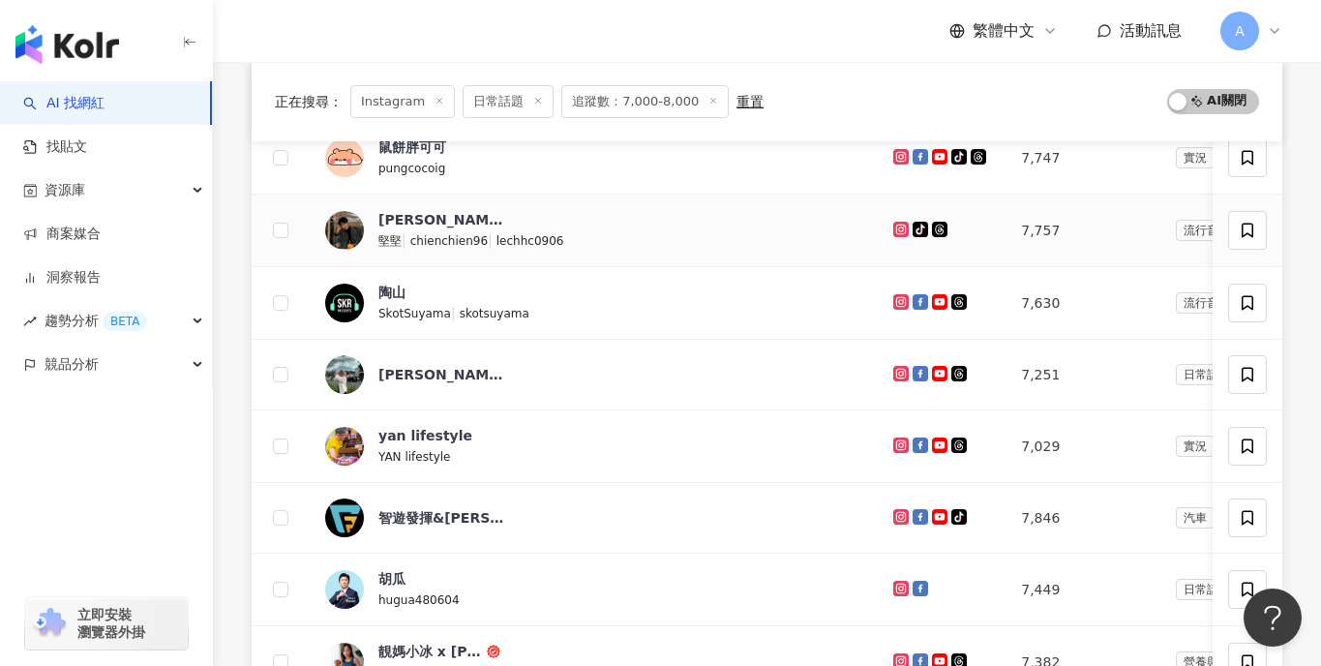
click at [895, 230] on icon at bounding box center [901, 230] width 13 height 12
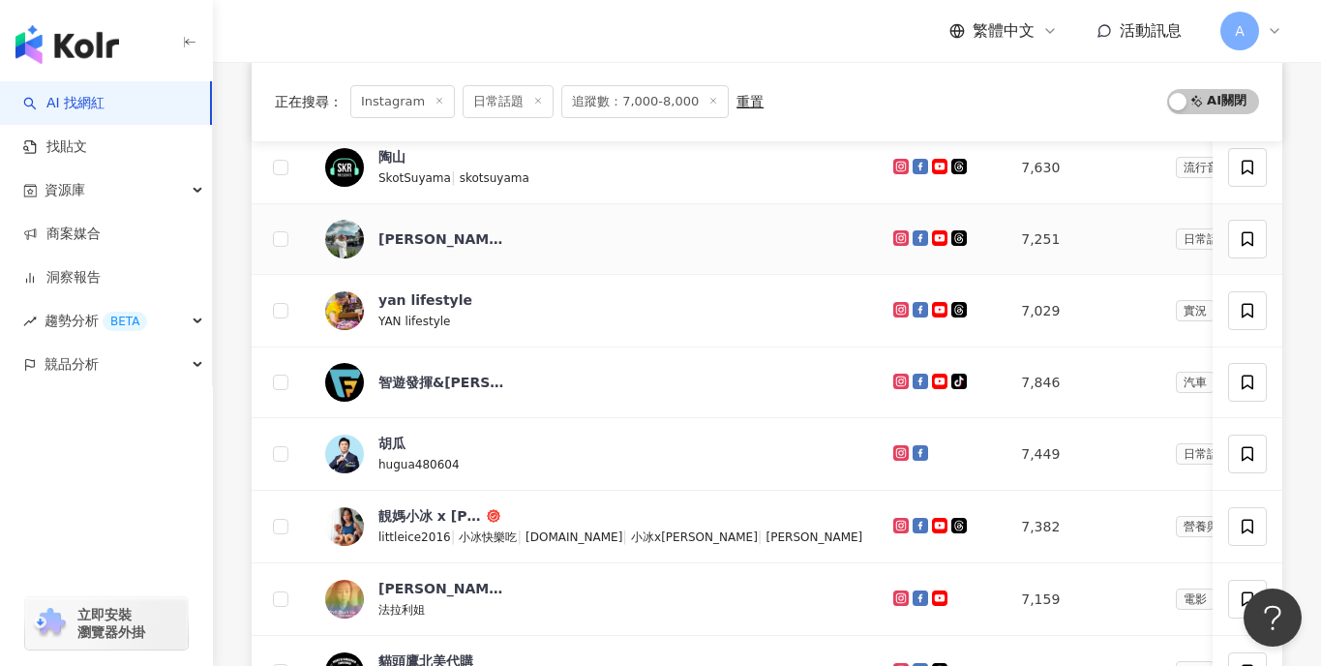
scroll to position [548, 0]
click at [893, 235] on icon at bounding box center [900, 236] width 15 height 15
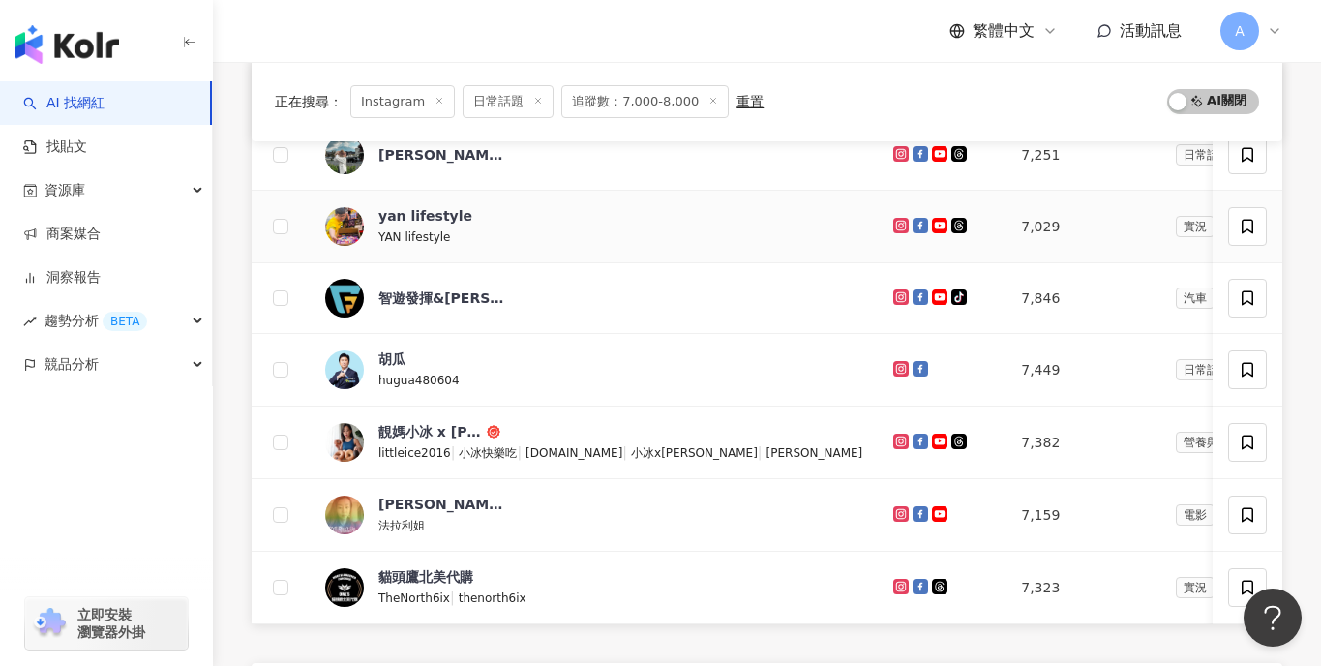
scroll to position [647, 0]
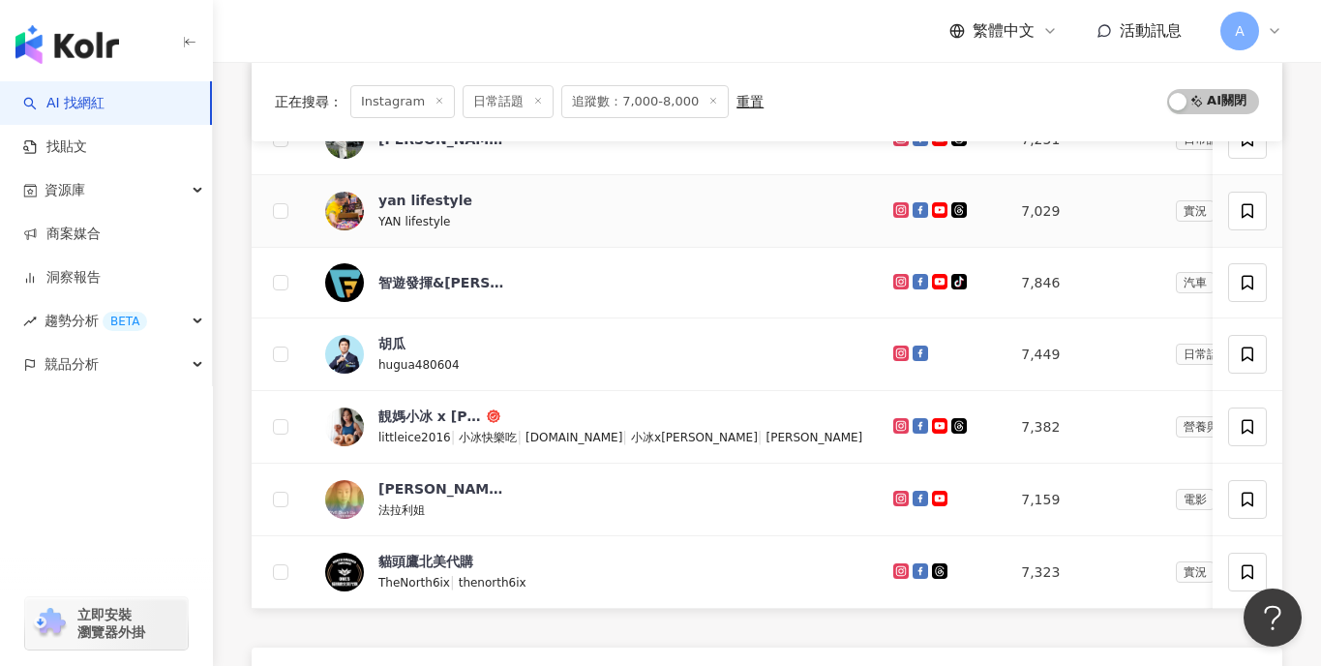
click at [893, 206] on icon at bounding box center [900, 209] width 15 height 15
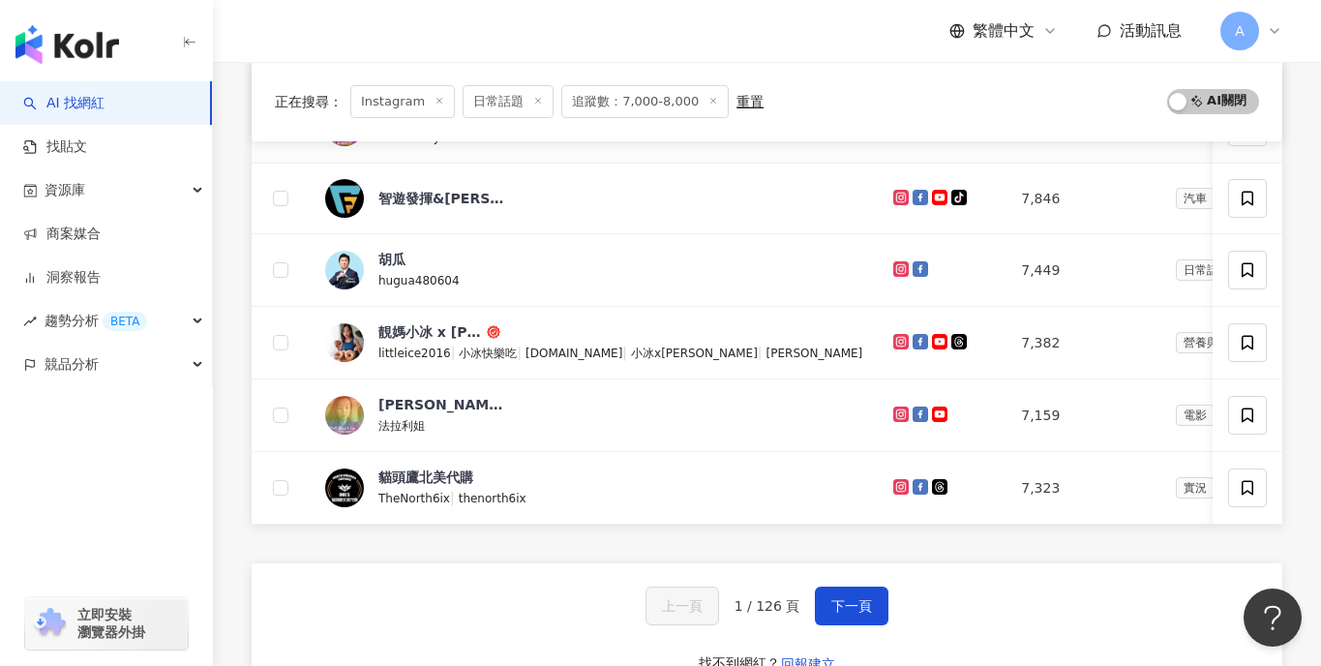
scroll to position [732, 0]
click at [897, 339] on icon at bounding box center [901, 340] width 8 height 8
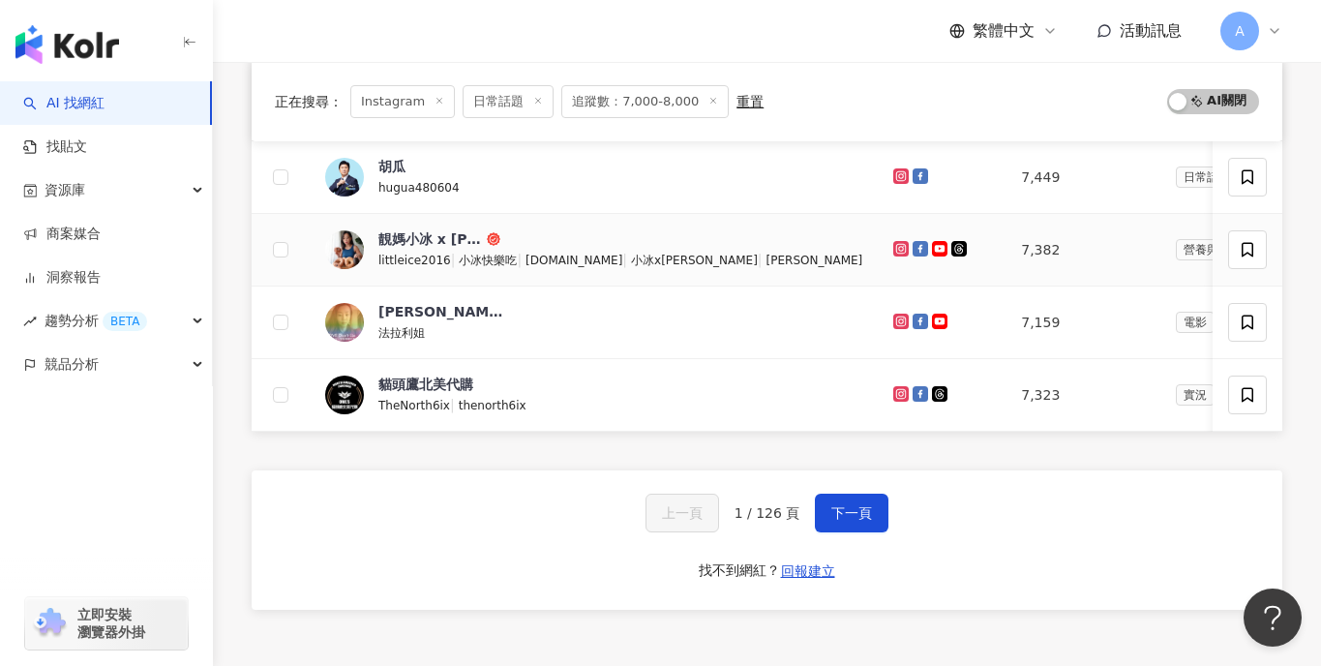
scroll to position [858, 0]
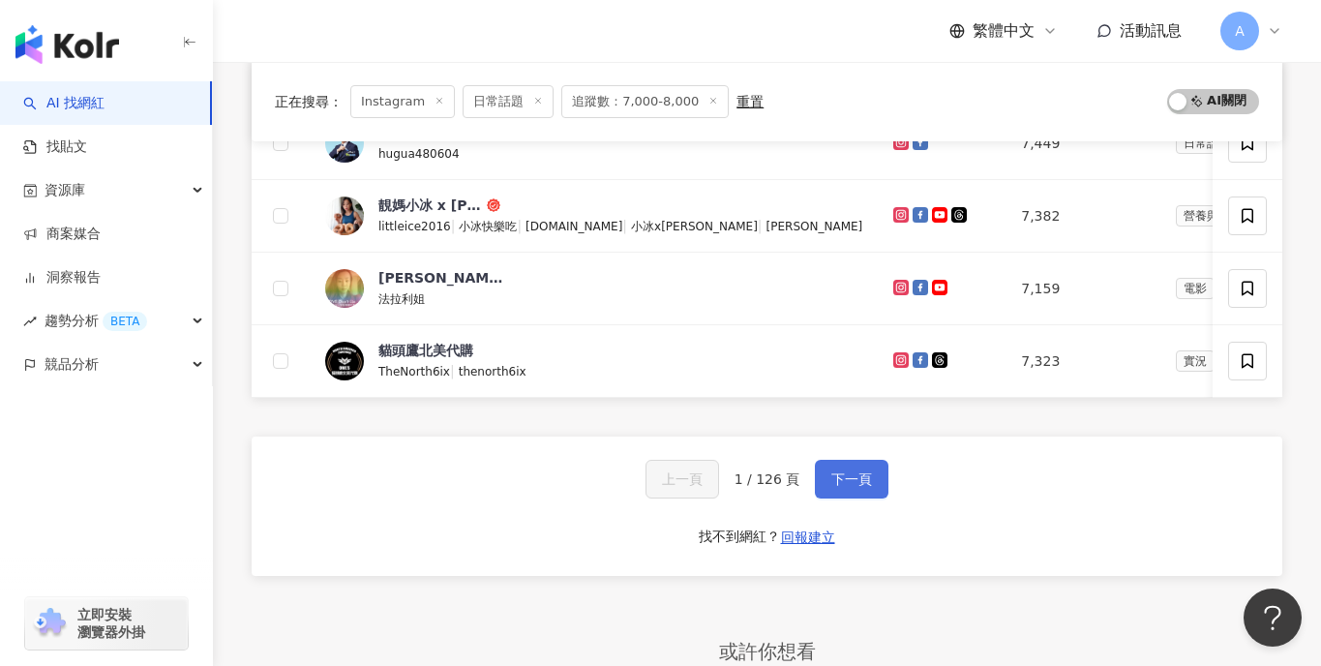
click at [861, 490] on button "下一頁" at bounding box center [852, 479] width 74 height 39
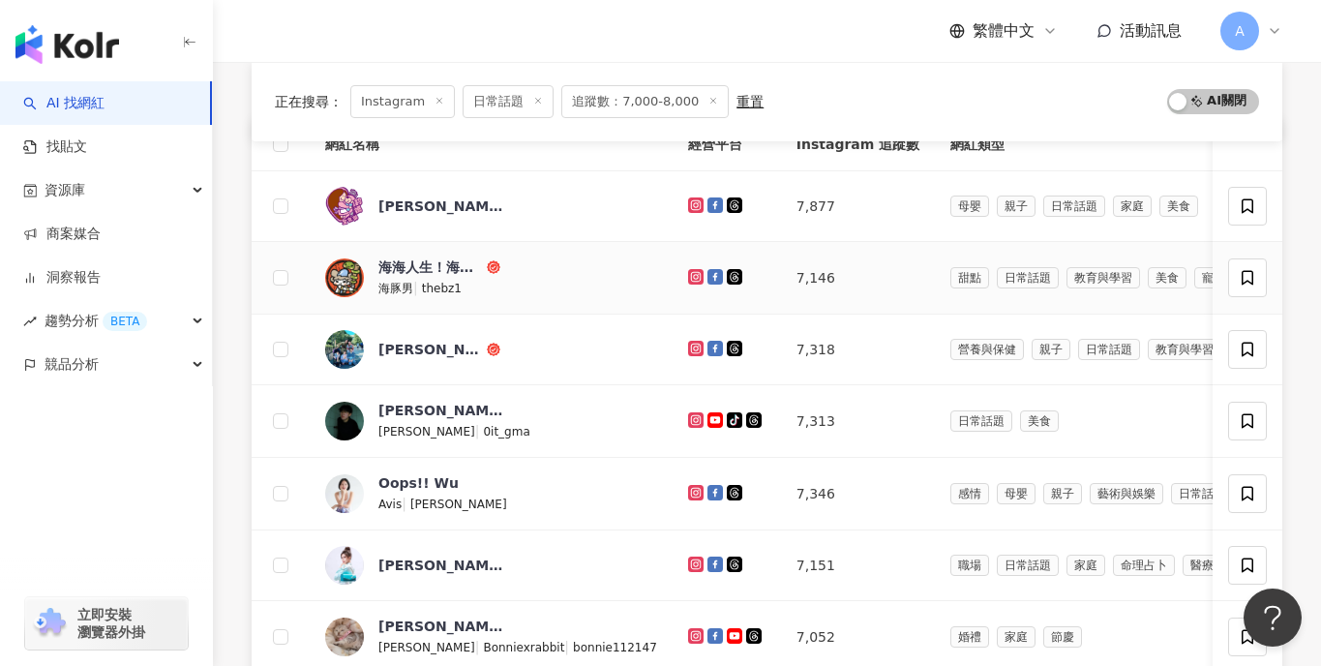
scroll to position [222, 0]
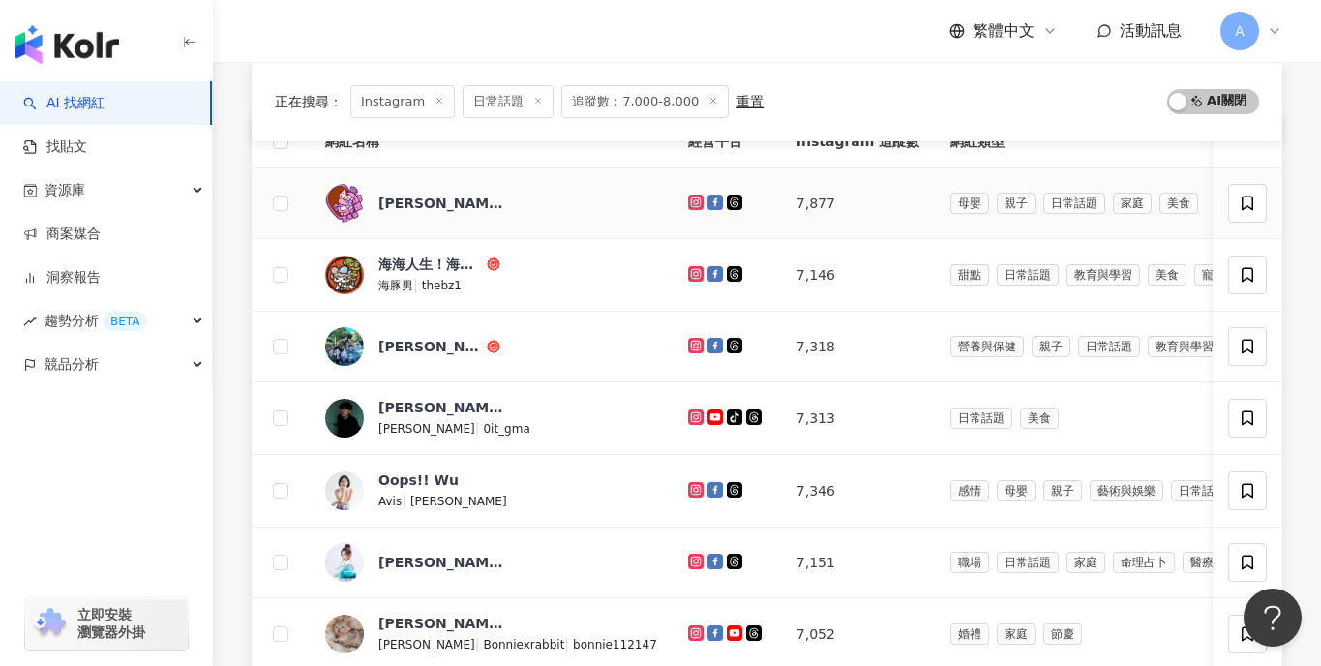
click at [690, 203] on icon at bounding box center [696, 202] width 13 height 12
click at [688, 264] on div at bounding box center [726, 274] width 77 height 21
click at [692, 270] on icon at bounding box center [696, 273] width 8 height 8
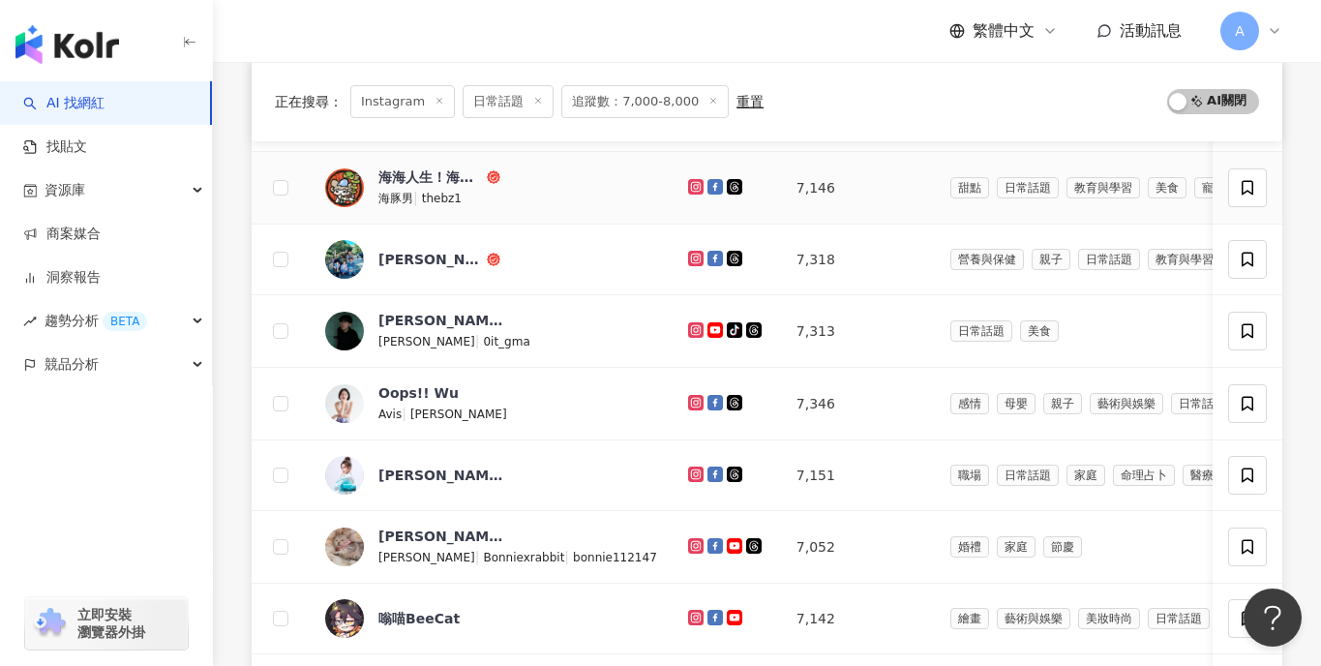
scroll to position [317, 0]
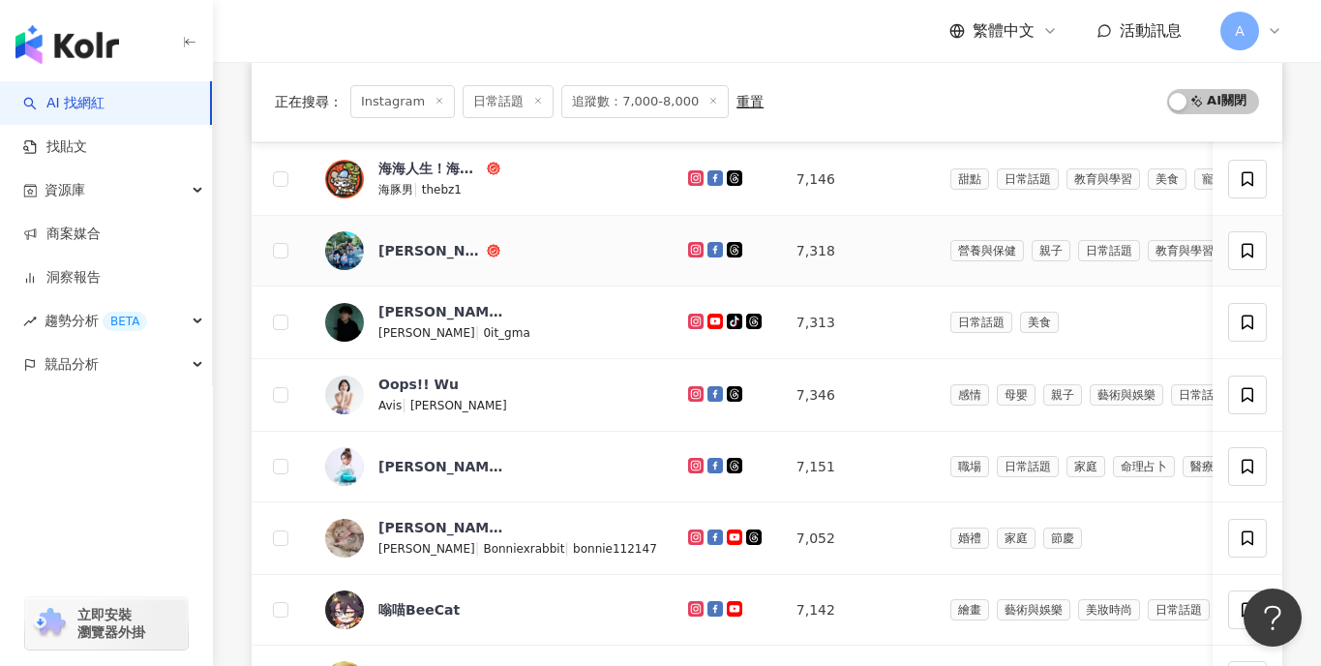
click at [688, 245] on icon at bounding box center [695, 249] width 15 height 15
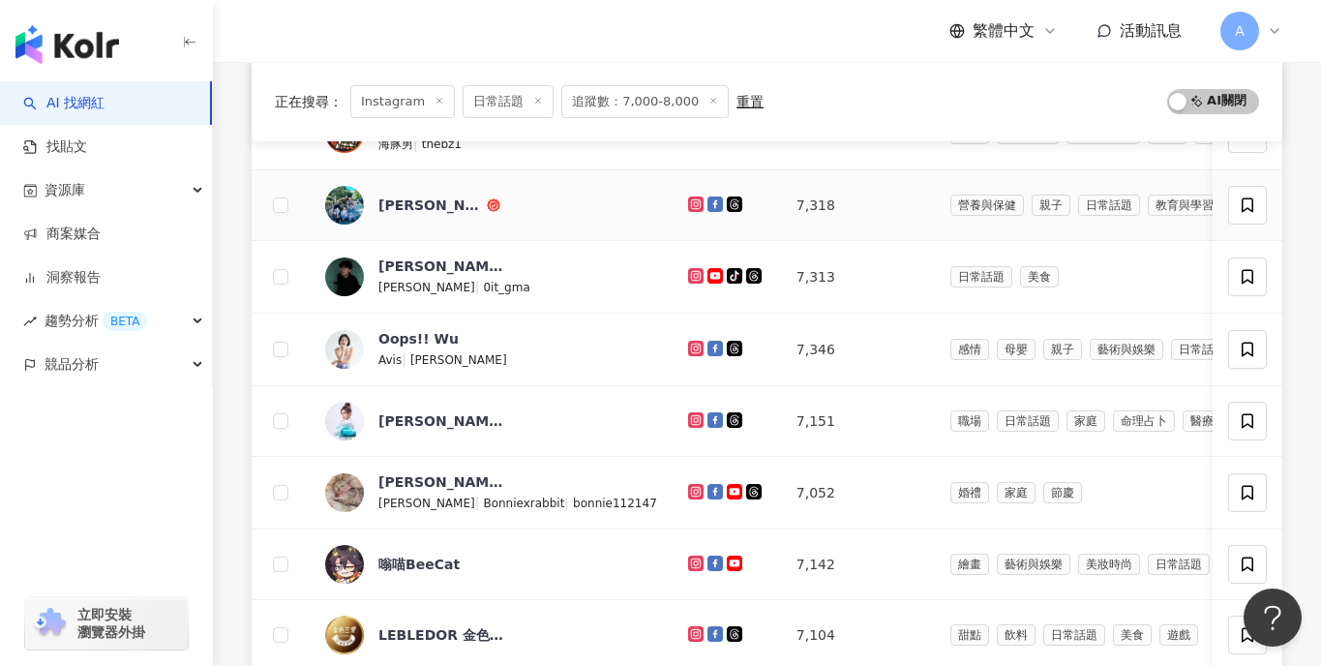
scroll to position [370, 0]
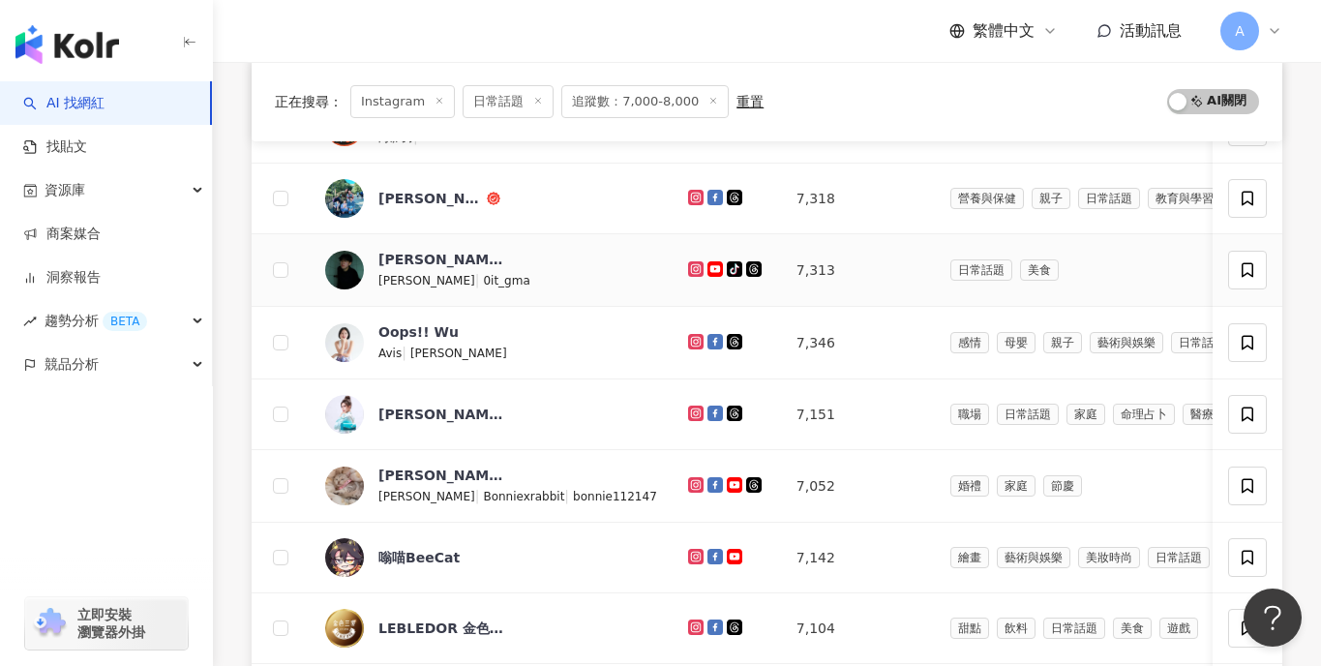
click at [690, 266] on icon at bounding box center [696, 269] width 13 height 12
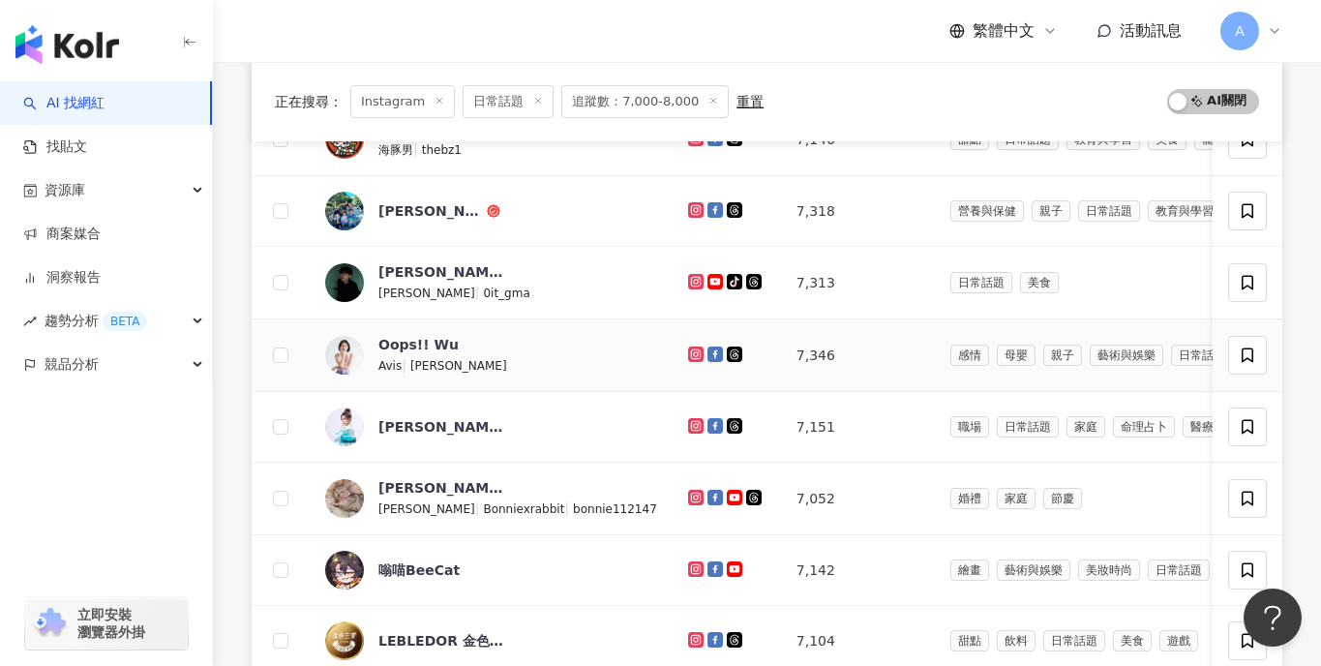
scroll to position [361, 0]
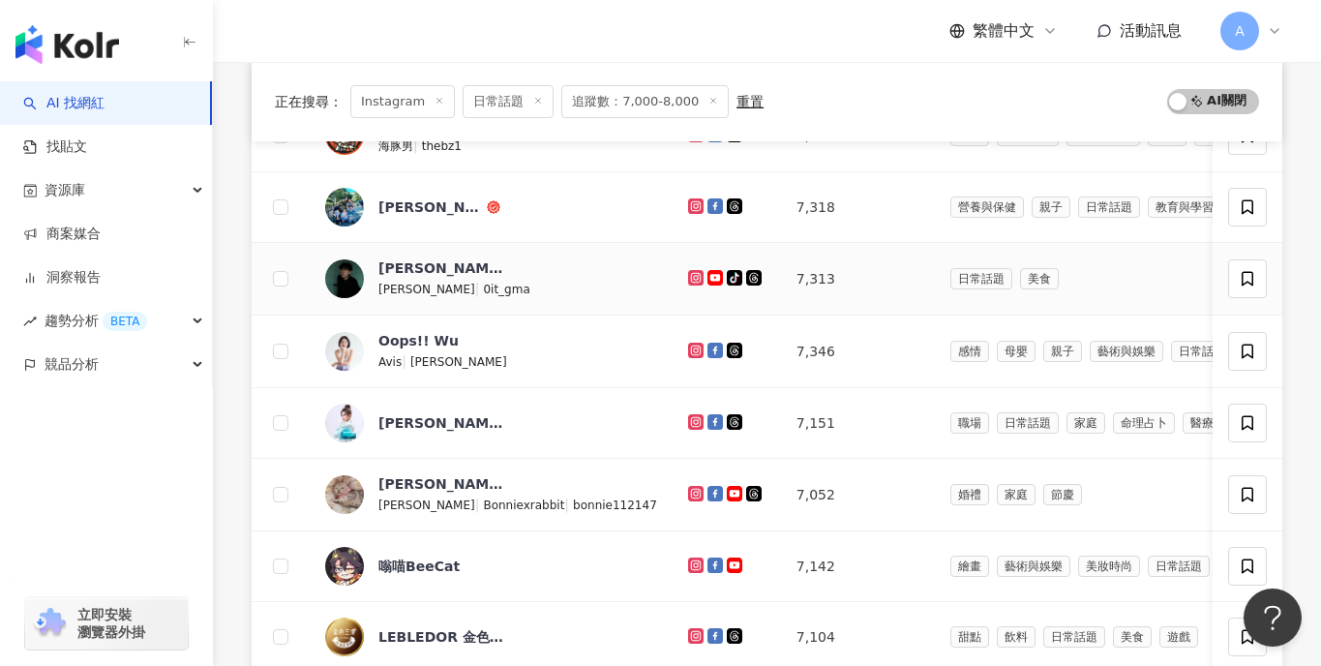
click at [690, 279] on icon at bounding box center [696, 278] width 13 height 12
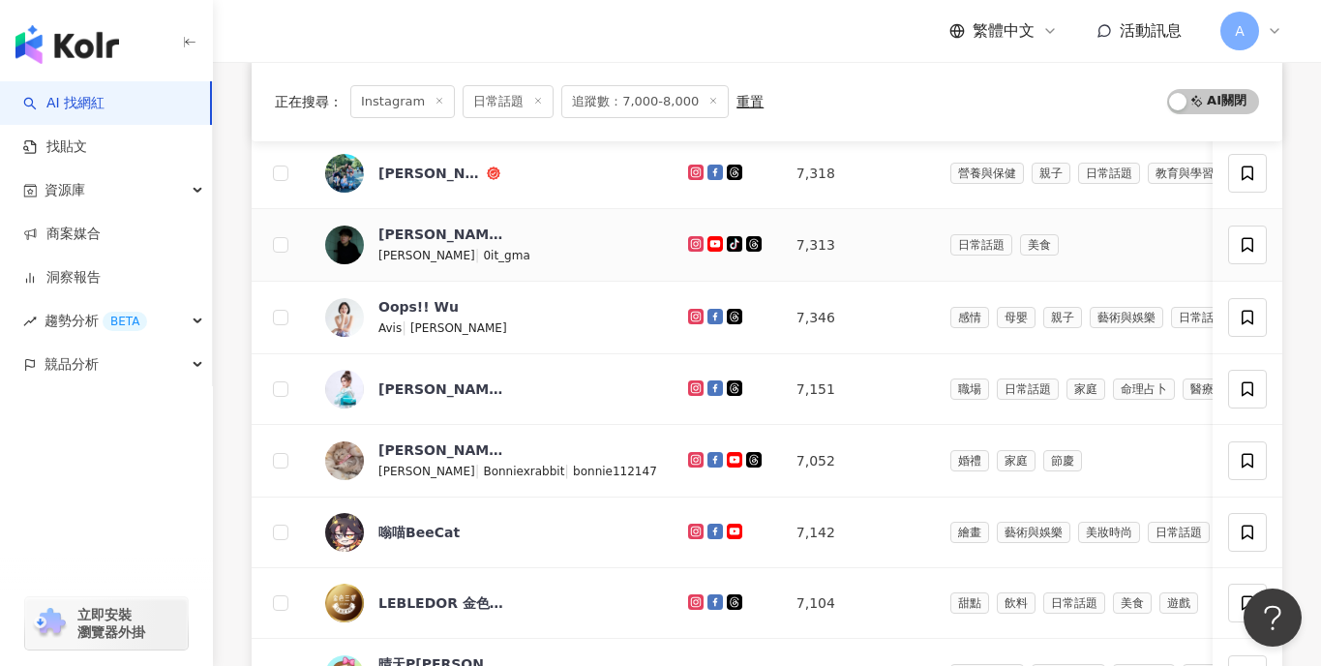
scroll to position [398, 0]
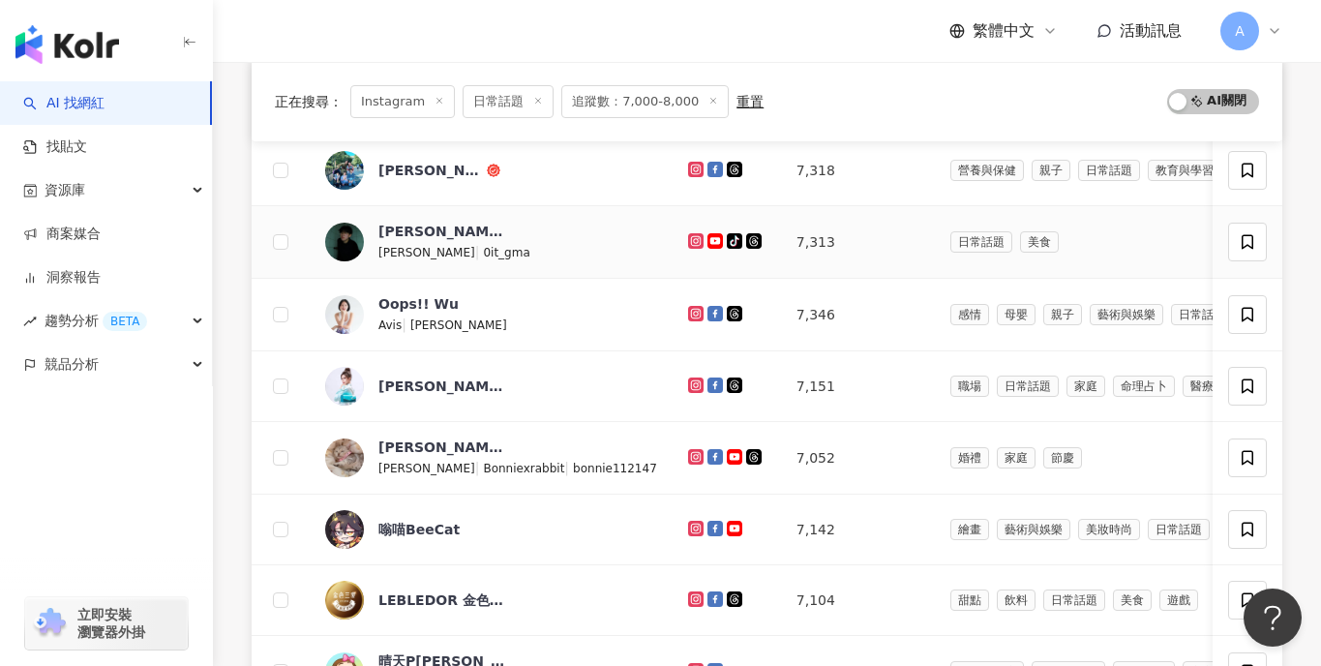
click at [673, 227] on td at bounding box center [727, 242] width 108 height 73
click at [690, 236] on icon at bounding box center [696, 241] width 13 height 12
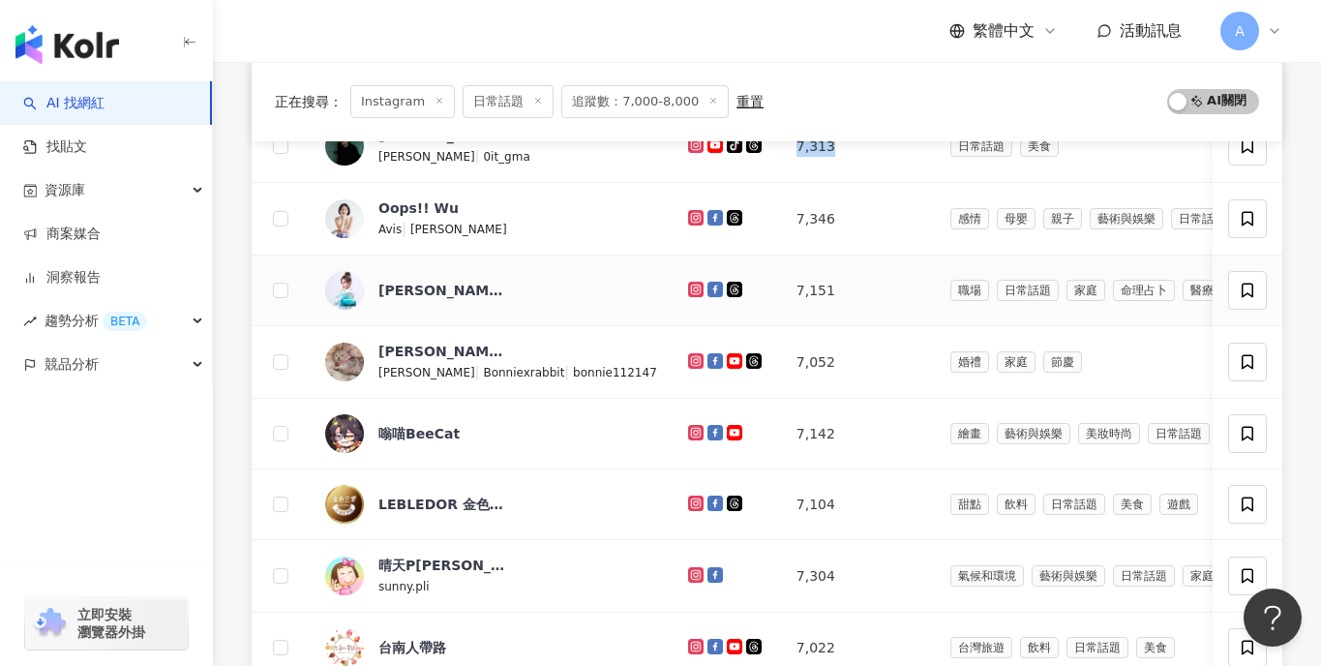
scroll to position [499, 0]
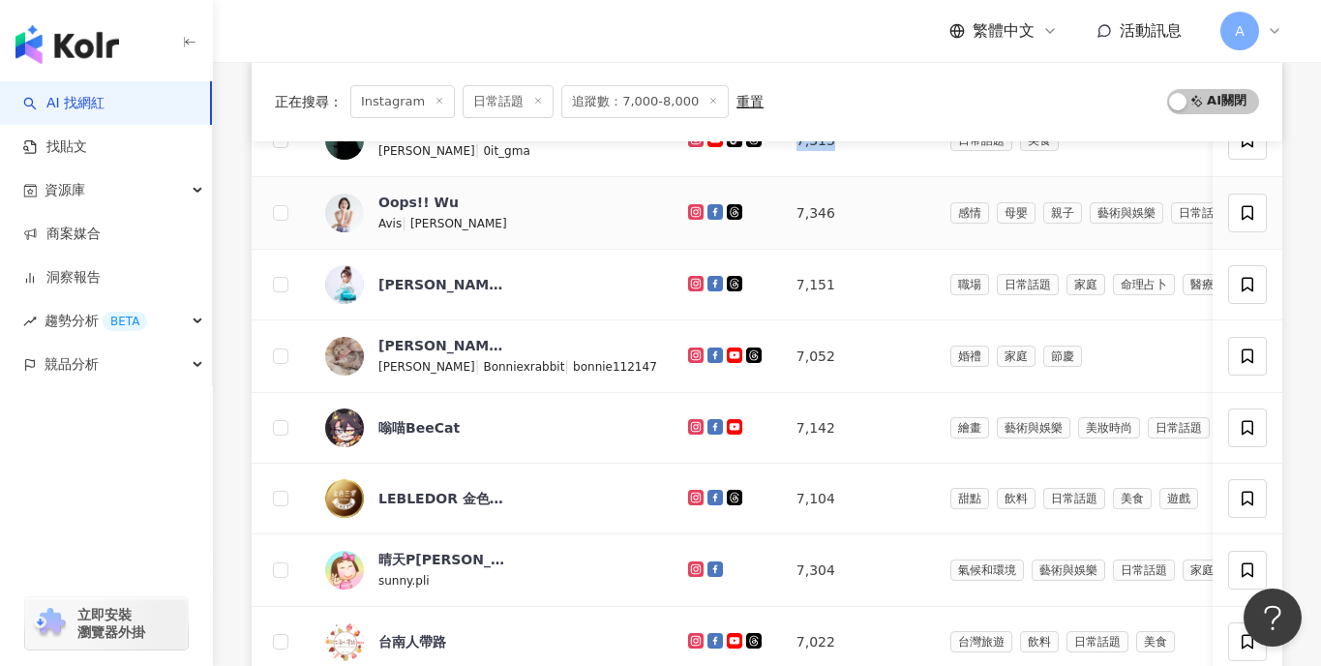
click at [688, 205] on icon at bounding box center [695, 211] width 15 height 15
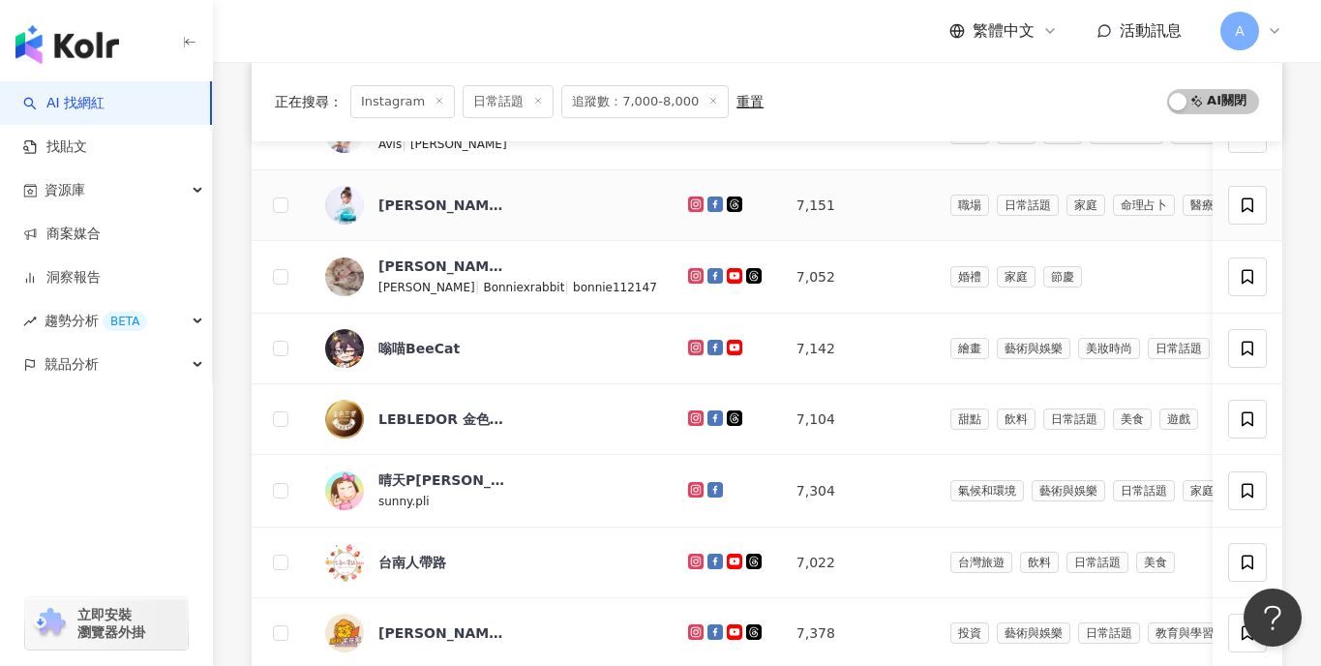
scroll to position [588, 0]
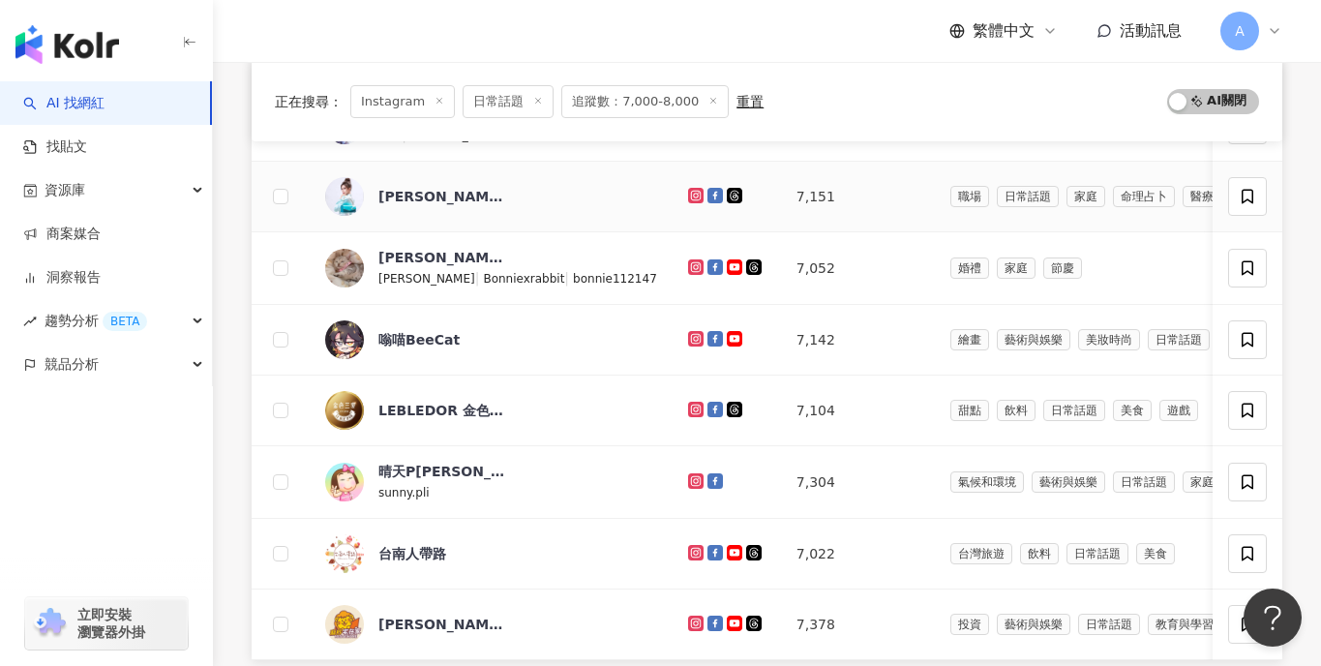
click at [692, 198] on icon at bounding box center [696, 195] width 8 height 8
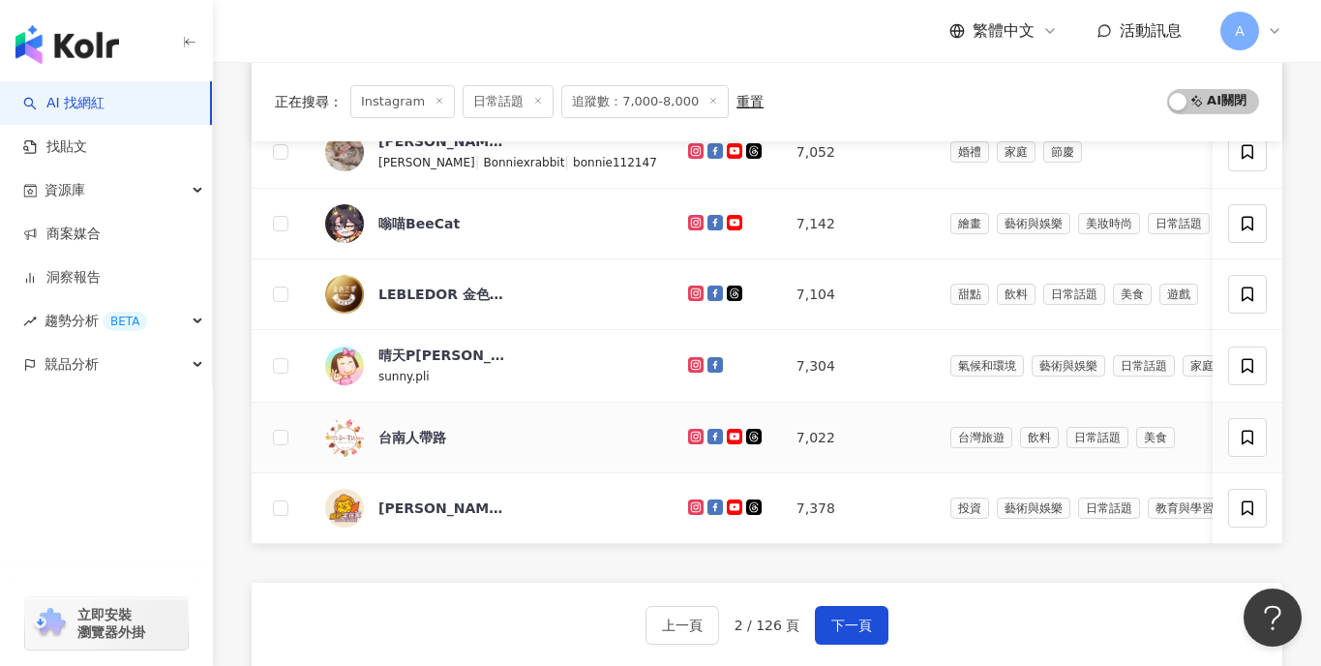
scroll to position [753, 0]
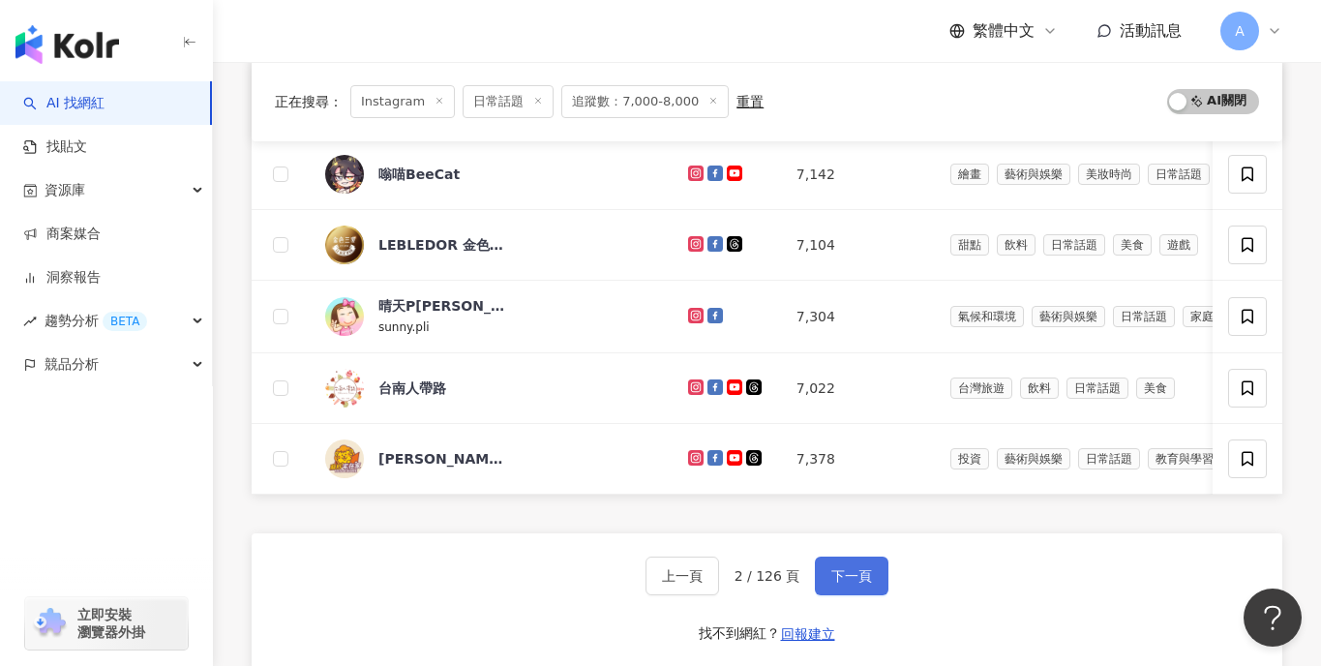
click at [868, 564] on button "下一頁" at bounding box center [852, 576] width 74 height 39
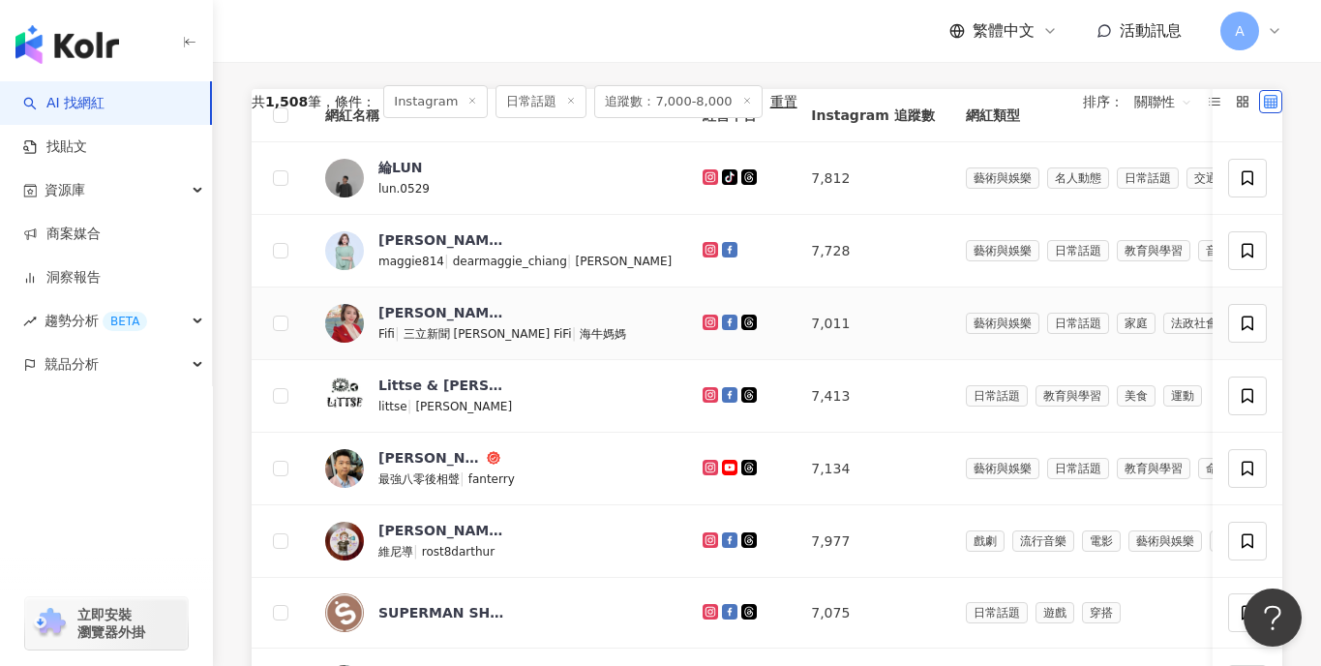
scroll to position [101, 0]
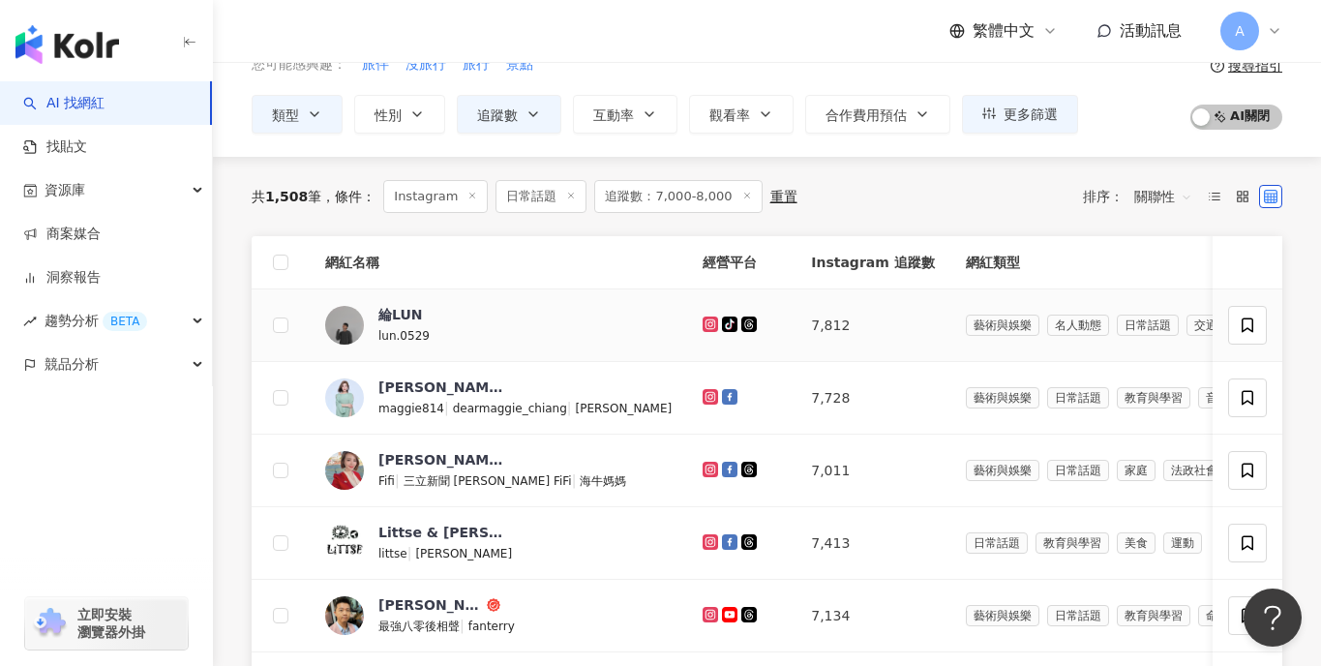
click at [703, 324] on g at bounding box center [710, 324] width 15 height 15
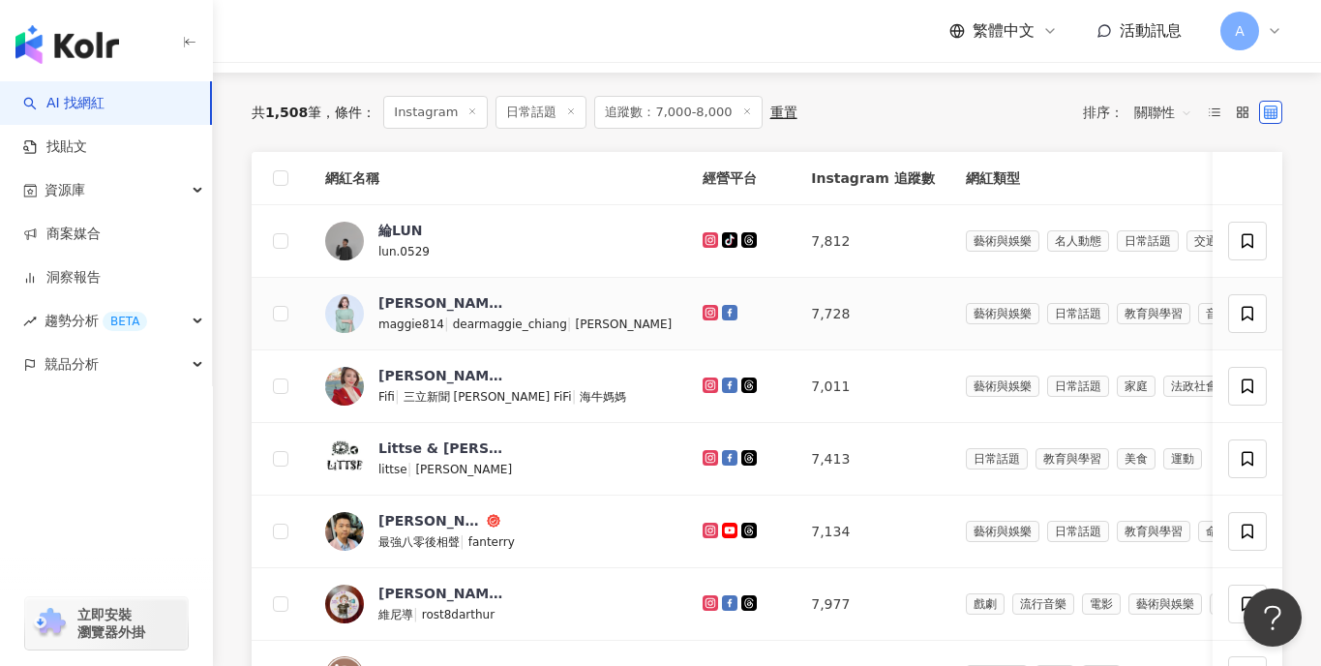
click at [707, 312] on icon at bounding box center [711, 312] width 8 height 8
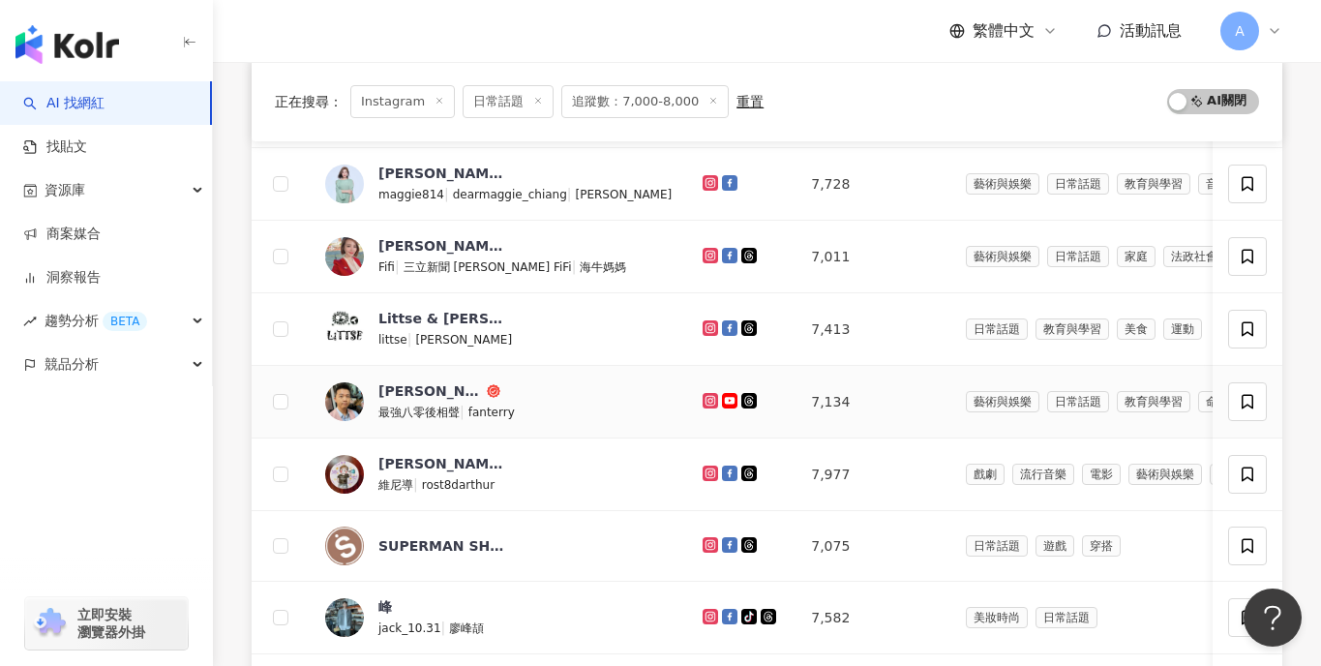
scroll to position [483, 0]
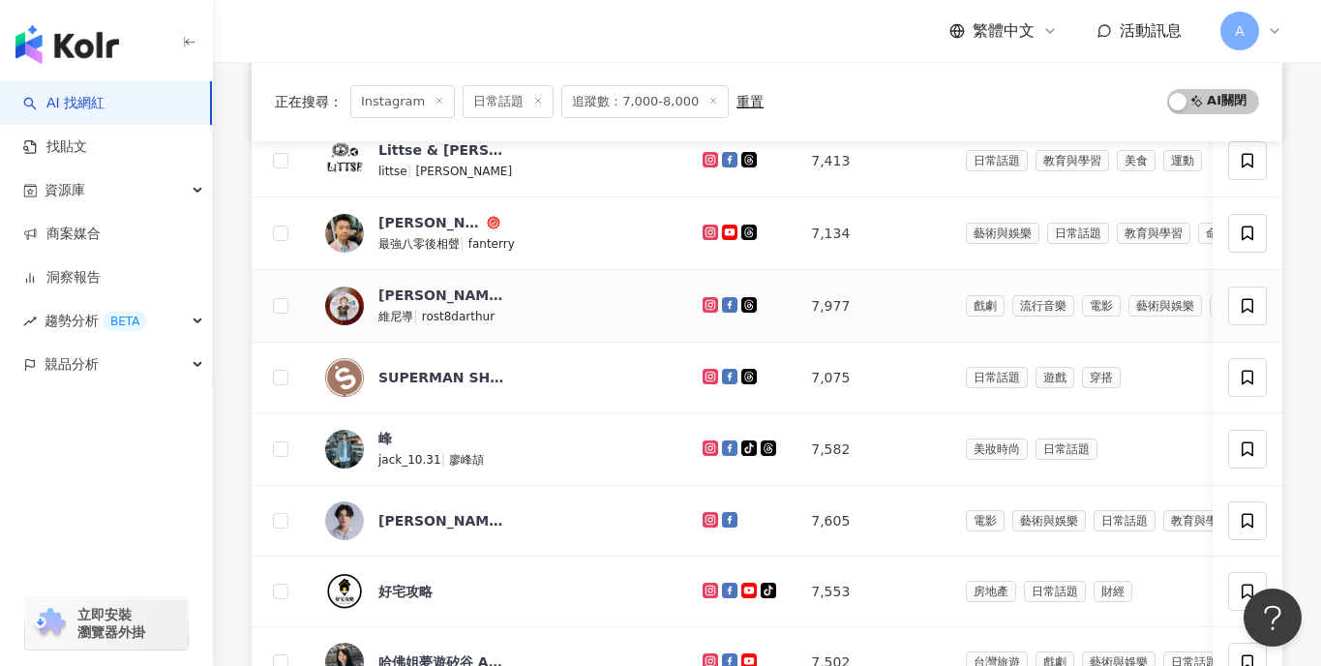
click at [703, 297] on icon at bounding box center [710, 304] width 15 height 15
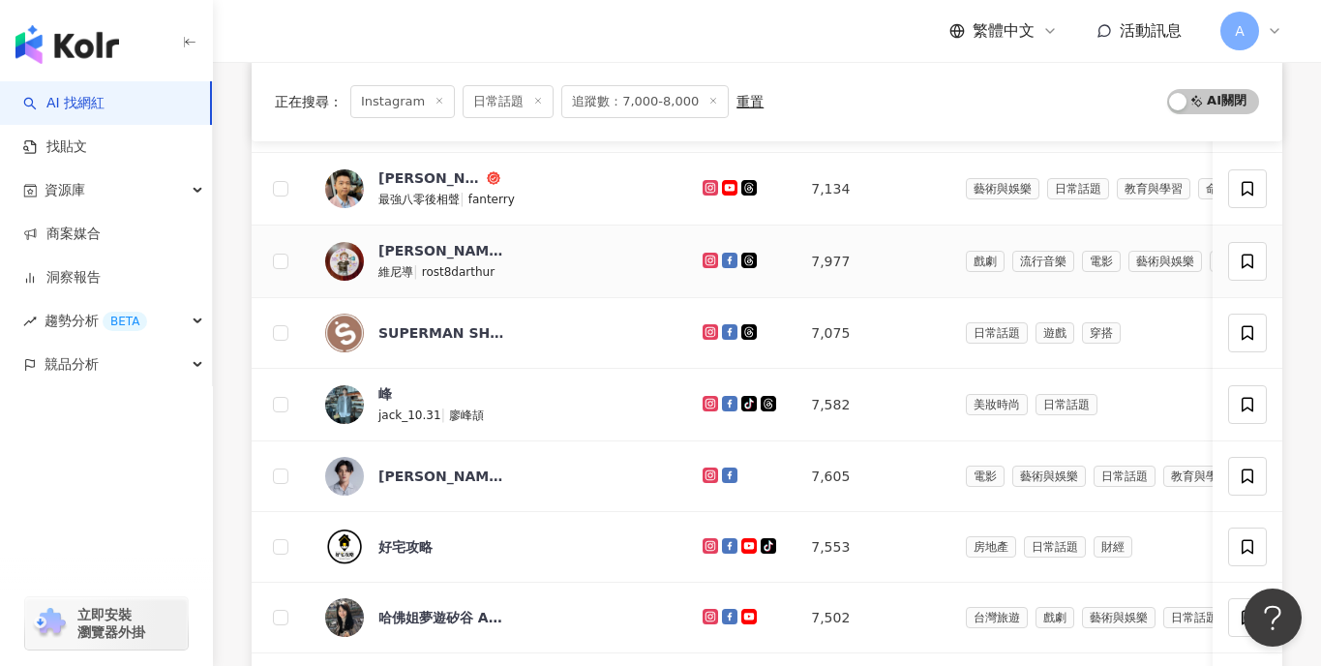
scroll to position [531, 0]
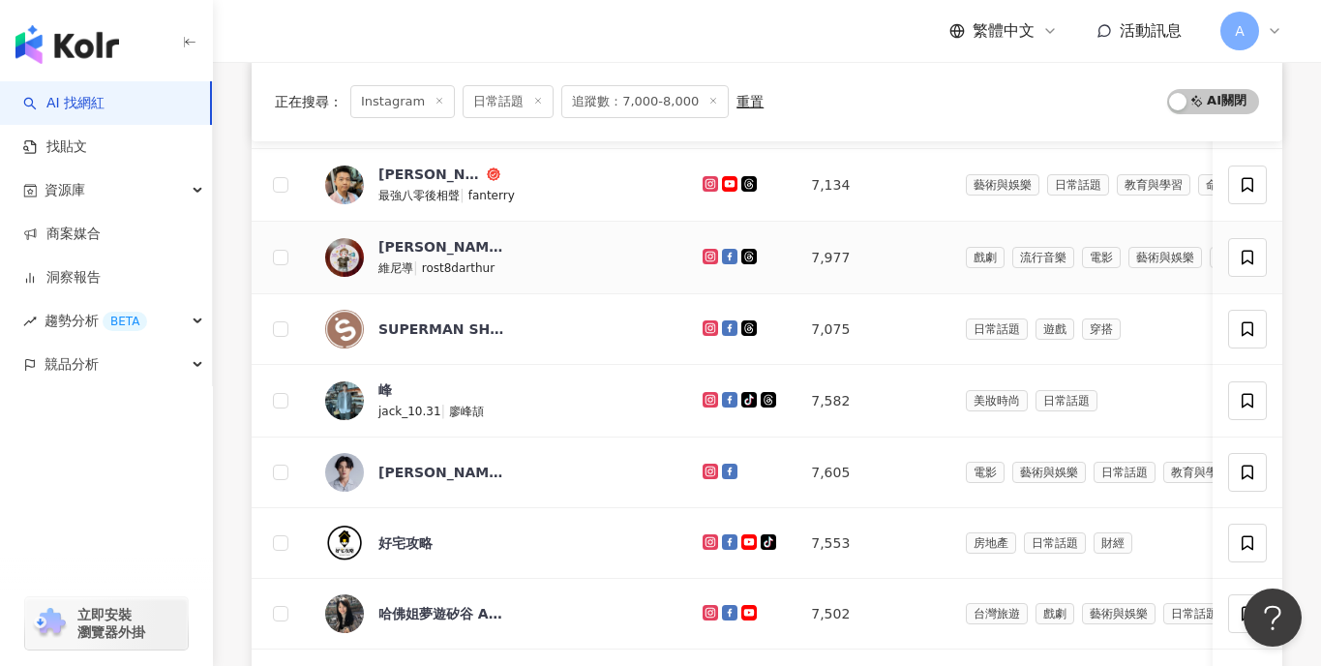
click at [703, 261] on icon at bounding box center [710, 256] width 15 height 15
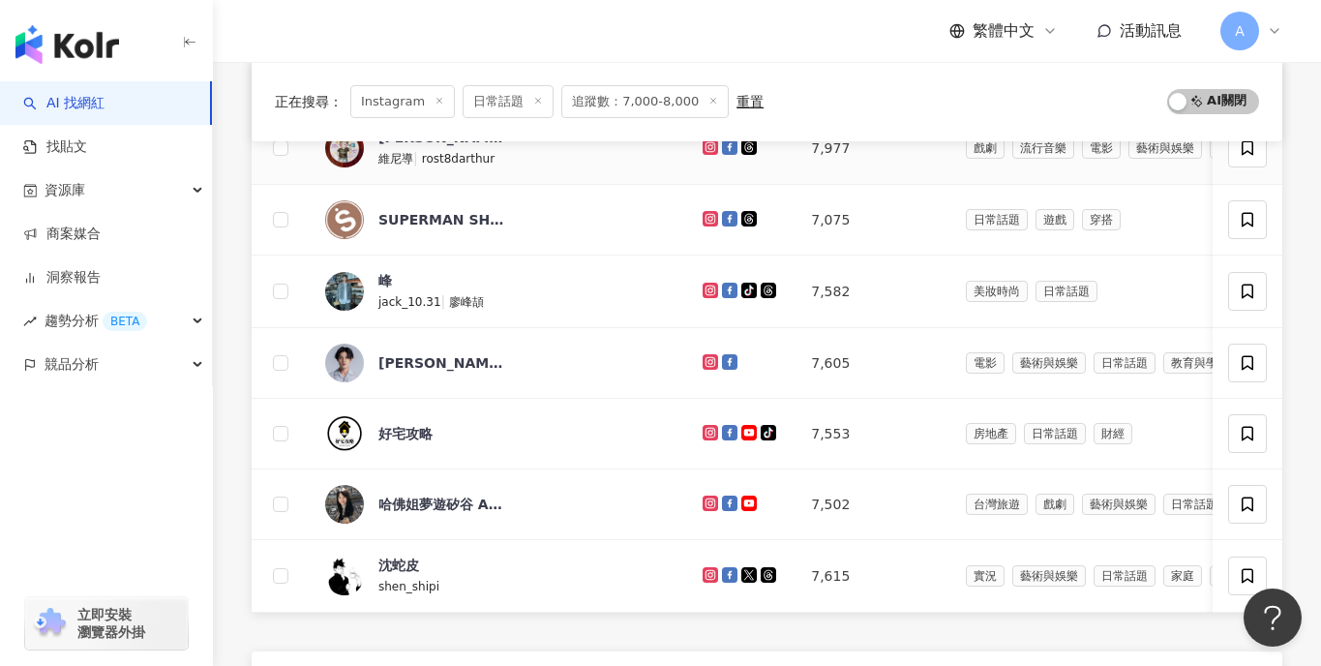
scroll to position [644, 0]
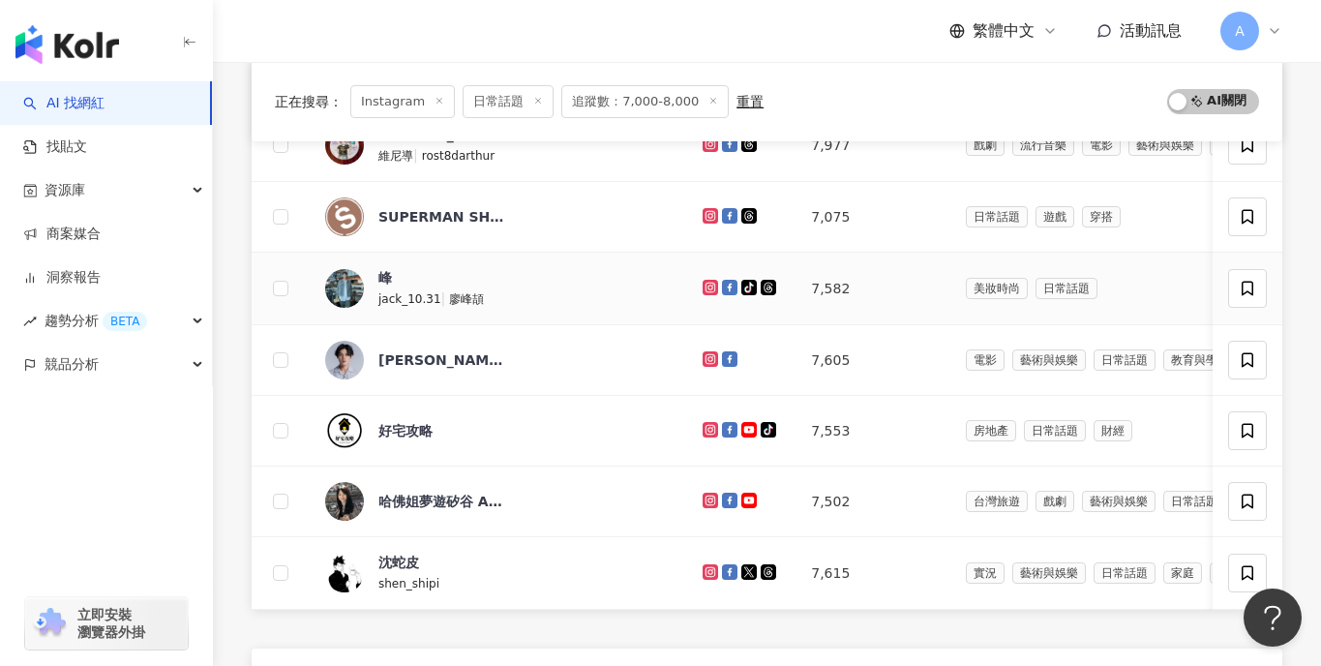
click at [707, 290] on icon at bounding box center [711, 287] width 8 height 8
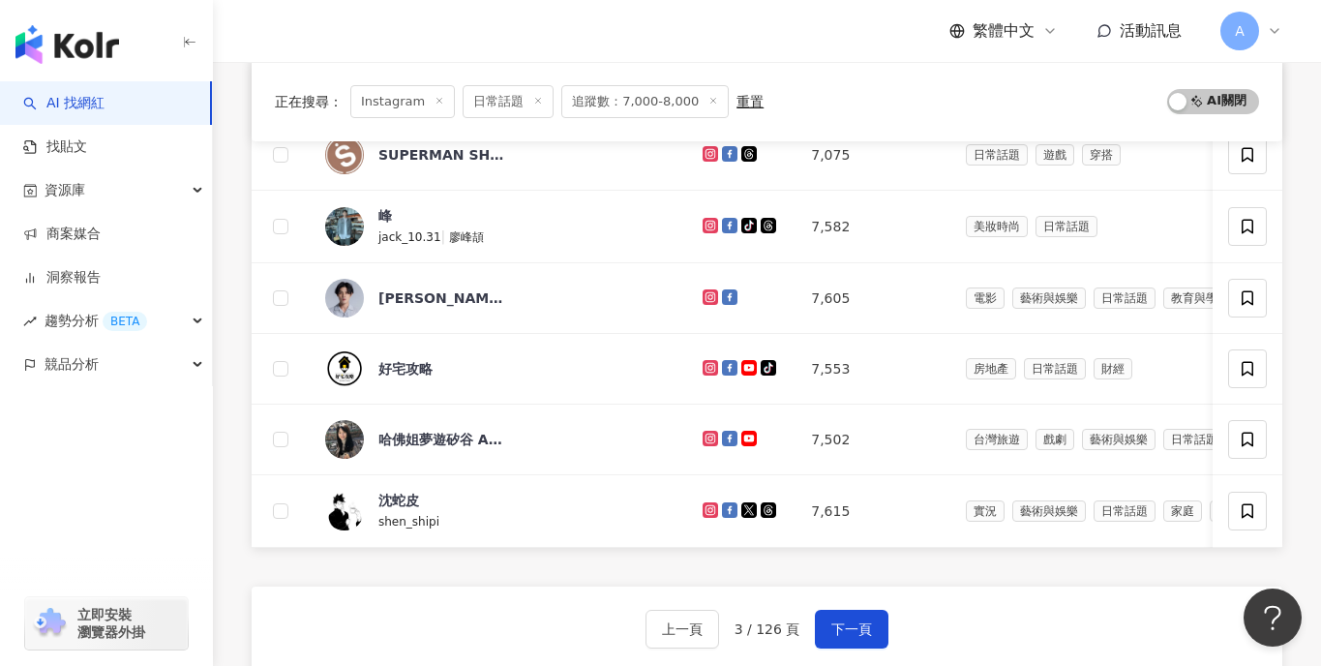
scroll to position [720, 0]
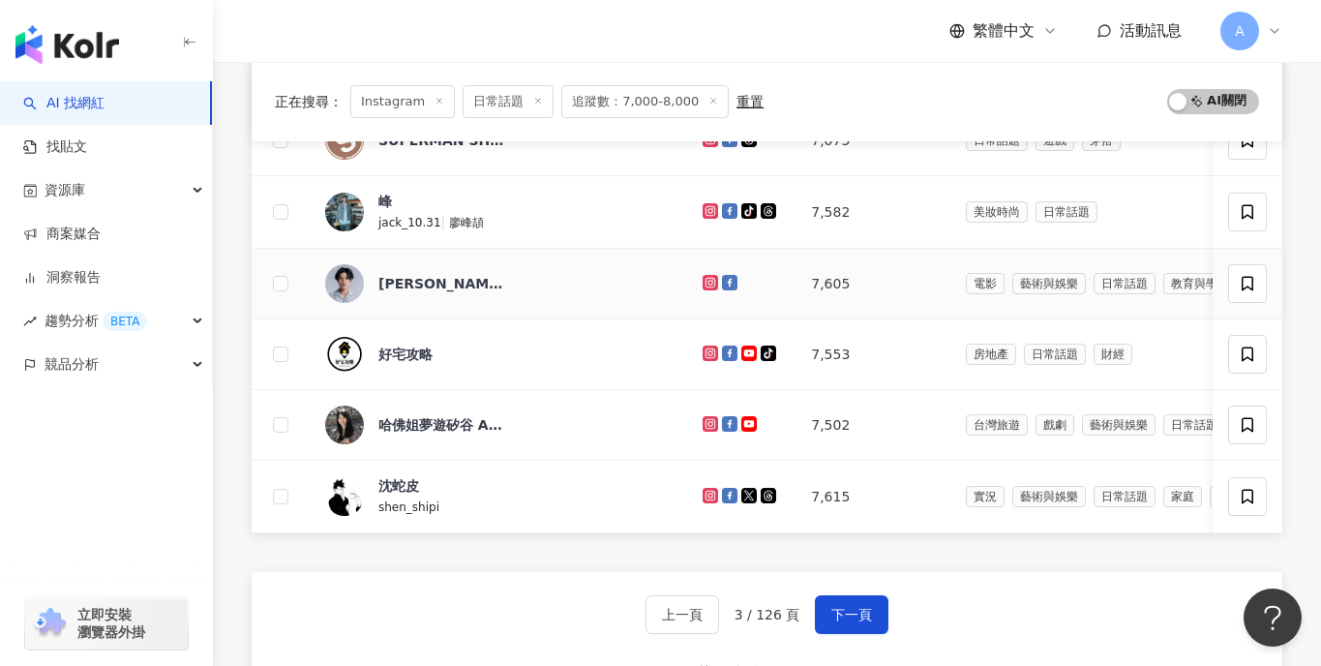
click at [707, 279] on icon at bounding box center [711, 282] width 8 height 8
click at [703, 431] on icon at bounding box center [710, 423] width 15 height 15
